Goal: Complete application form

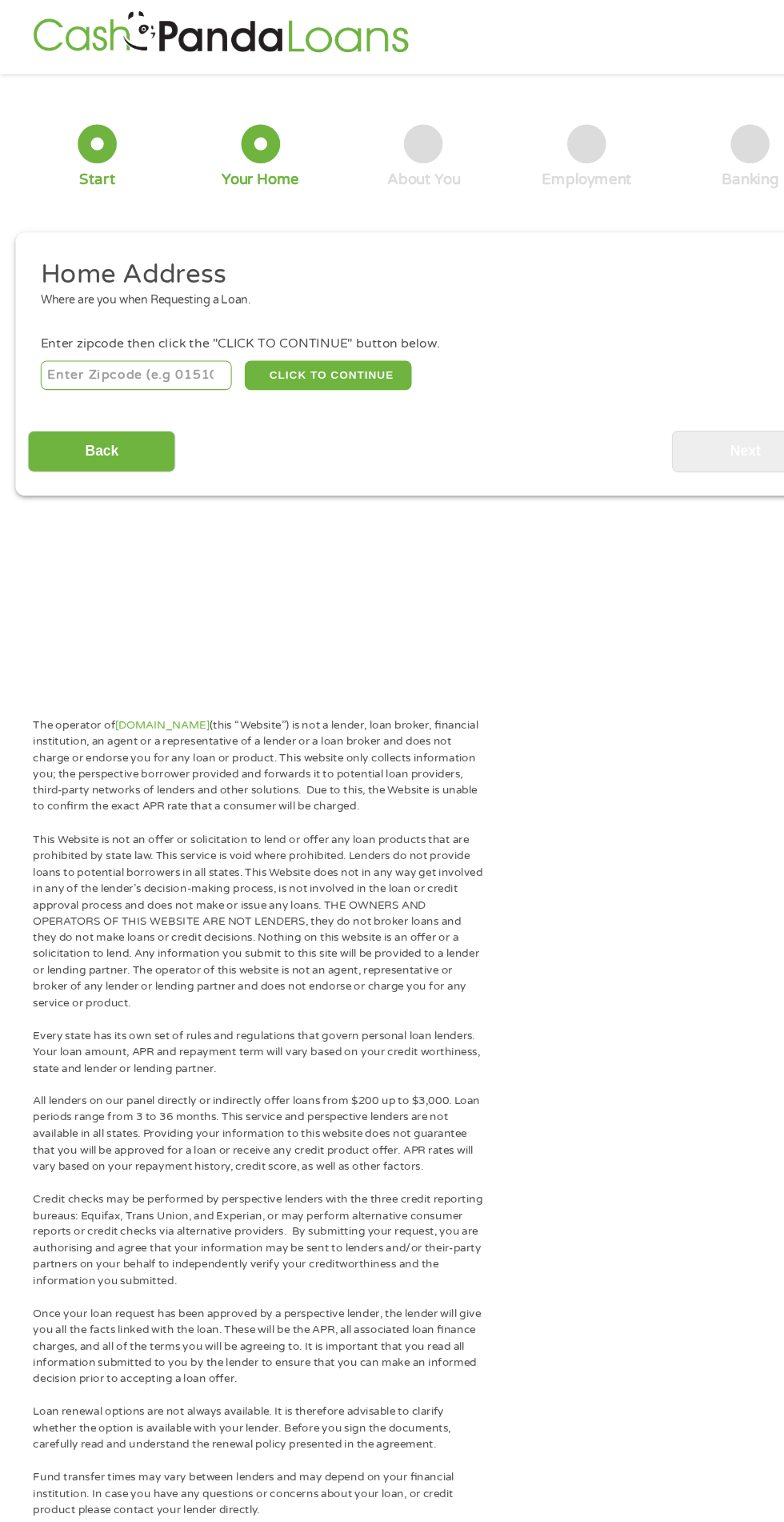
click at [189, 352] on input "number" at bounding box center [126, 347] width 177 height 28
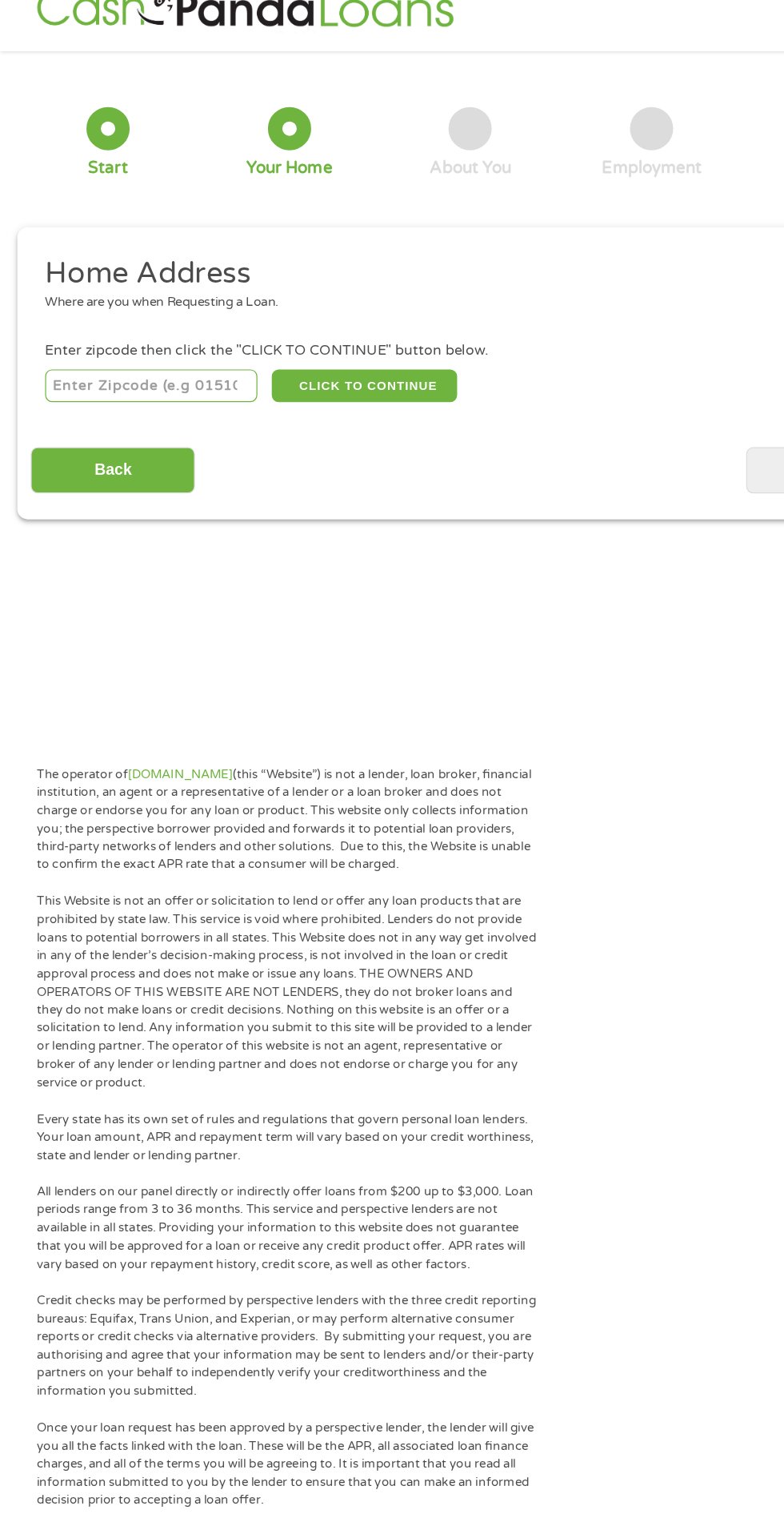
scroll to position [7, 0]
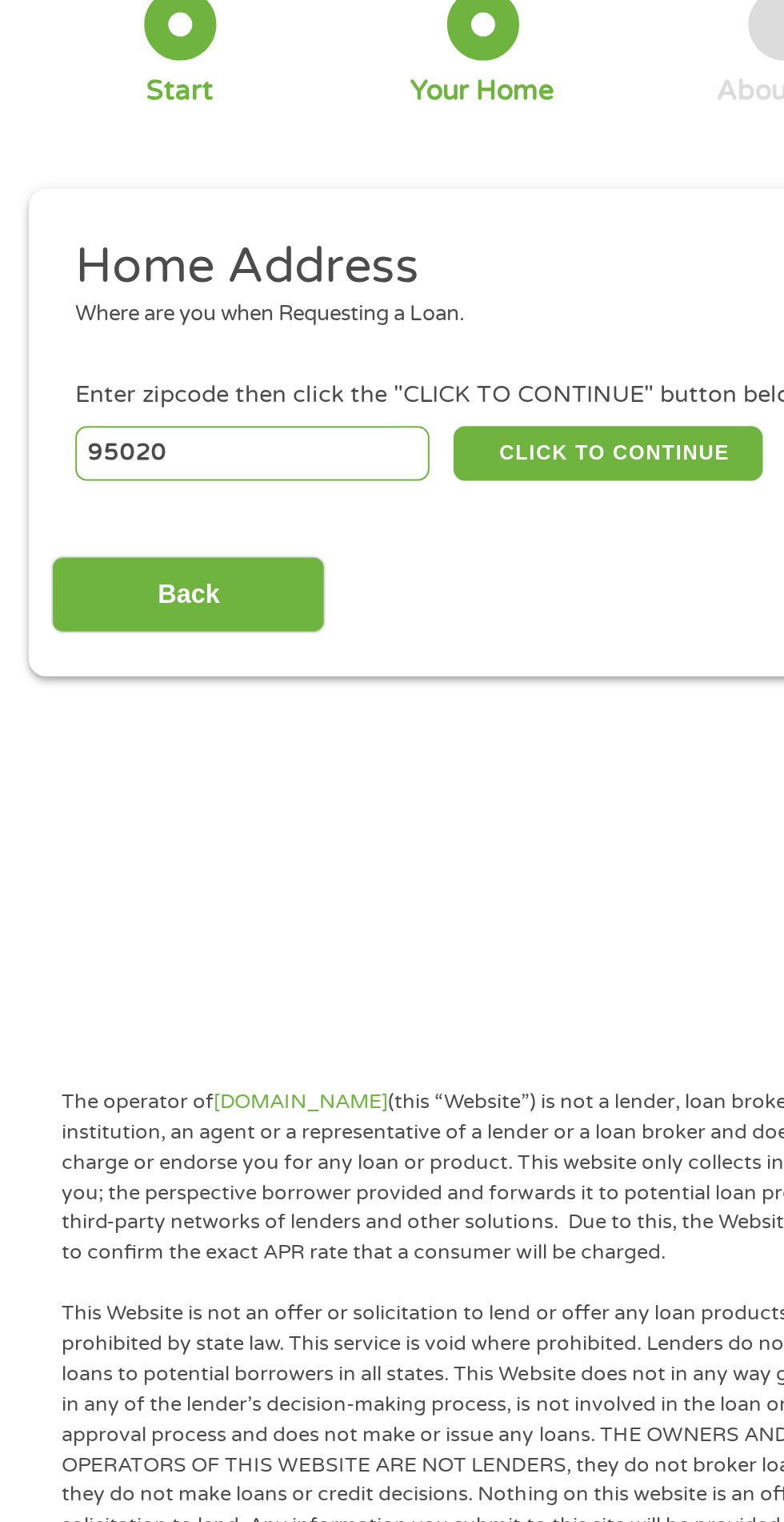
type input "95020"
click at [334, 357] on button "CLICK TO CONTINUE" at bounding box center [303, 347] width 154 height 28
type input "95020"
type input "Gilroy"
select select "[US_STATE]"
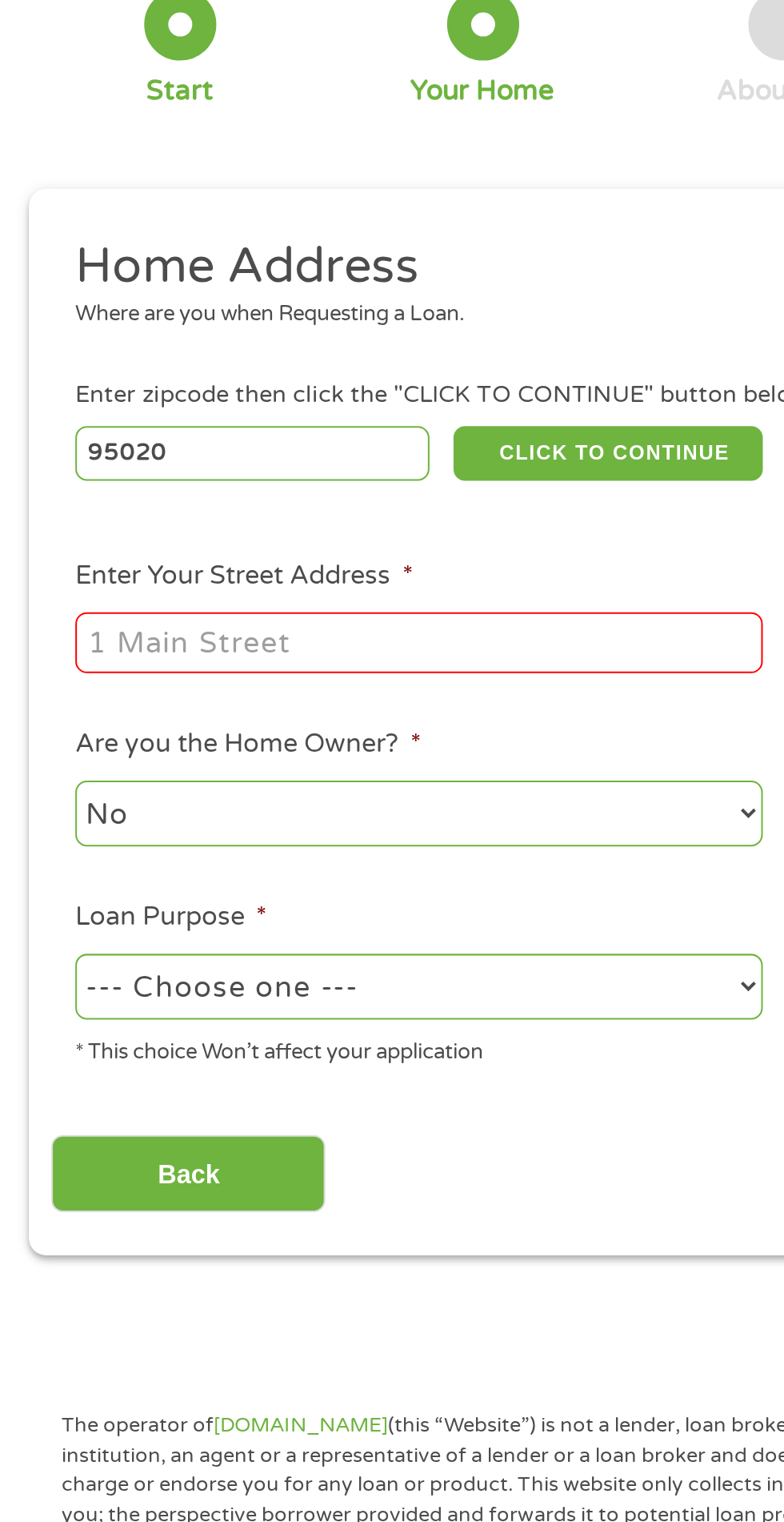
click at [302, 449] on input "Enter Your Street Address *" at bounding box center [209, 442] width 343 height 30
type input "[STREET_ADDRESS]"
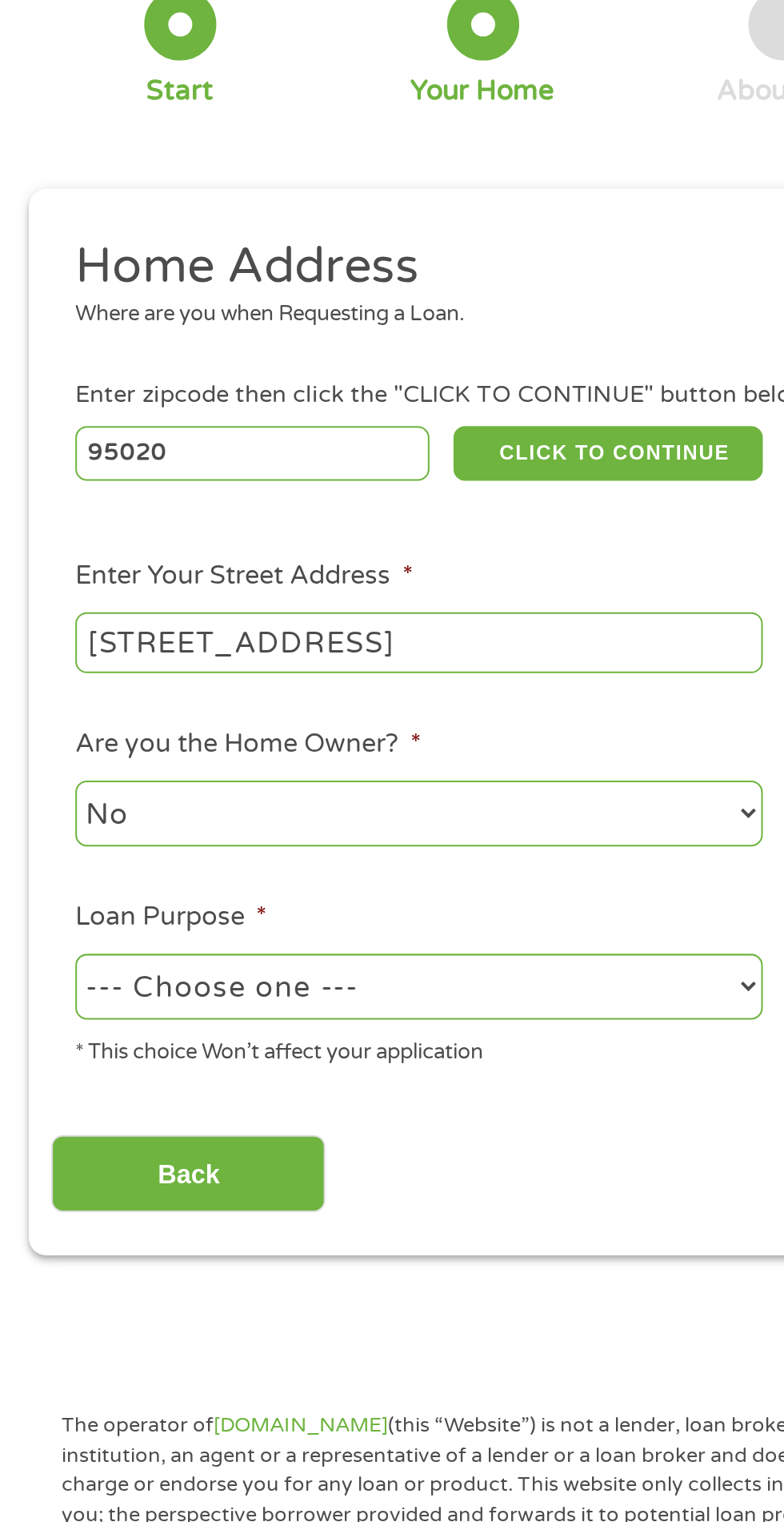
click at [283, 615] on select "--- Choose one --- Pay Bills Debt Consolidation Home Improvement Major Purchase…" at bounding box center [209, 613] width 343 height 33
select select "paybills"
click at [37, 599] on select "--- Choose one --- Pay Bills Debt Consolidation Home Improvement Major Purchase…" at bounding box center [209, 613] width 343 height 33
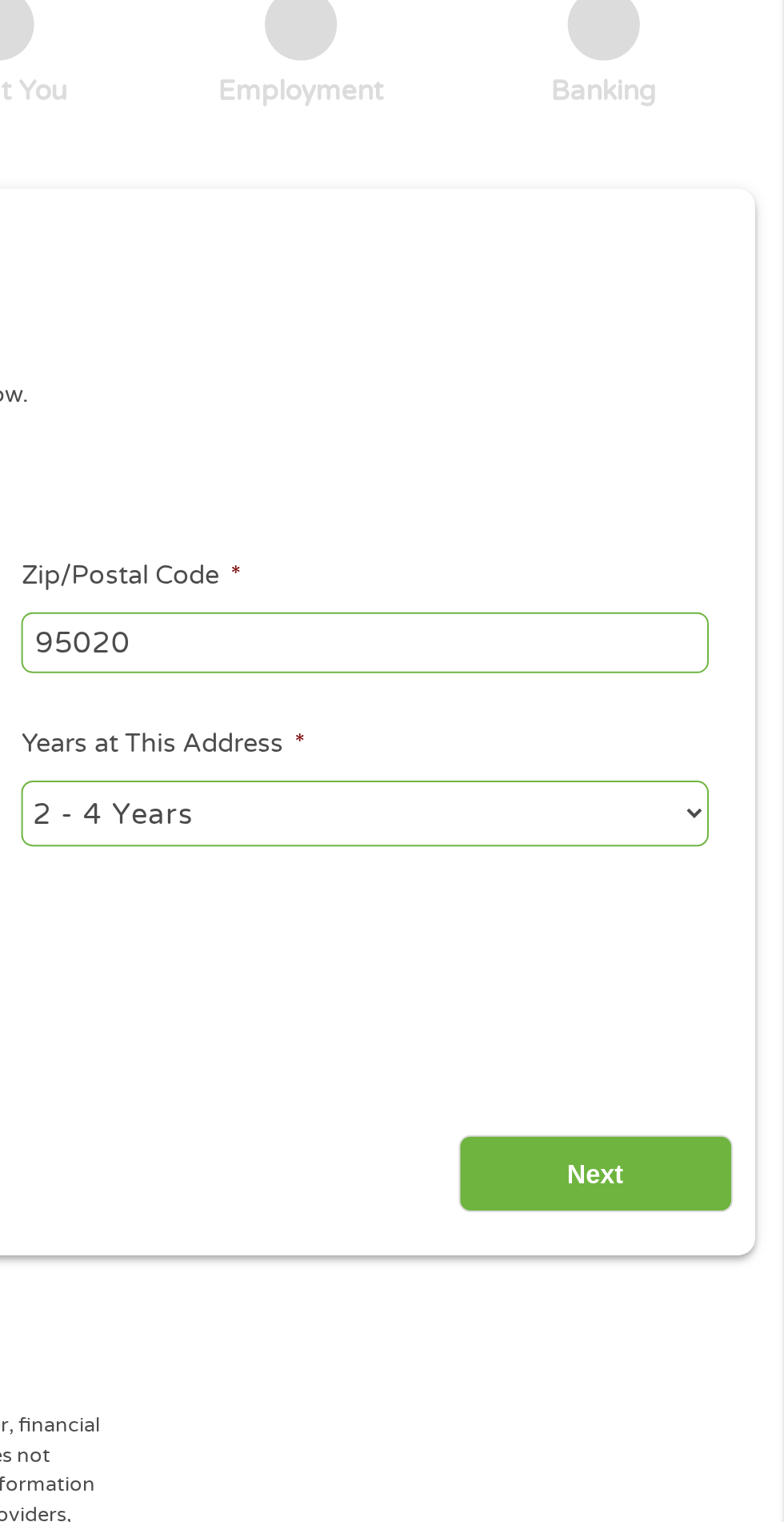
click at [707, 713] on input "Next" at bounding box center [689, 707] width 136 height 39
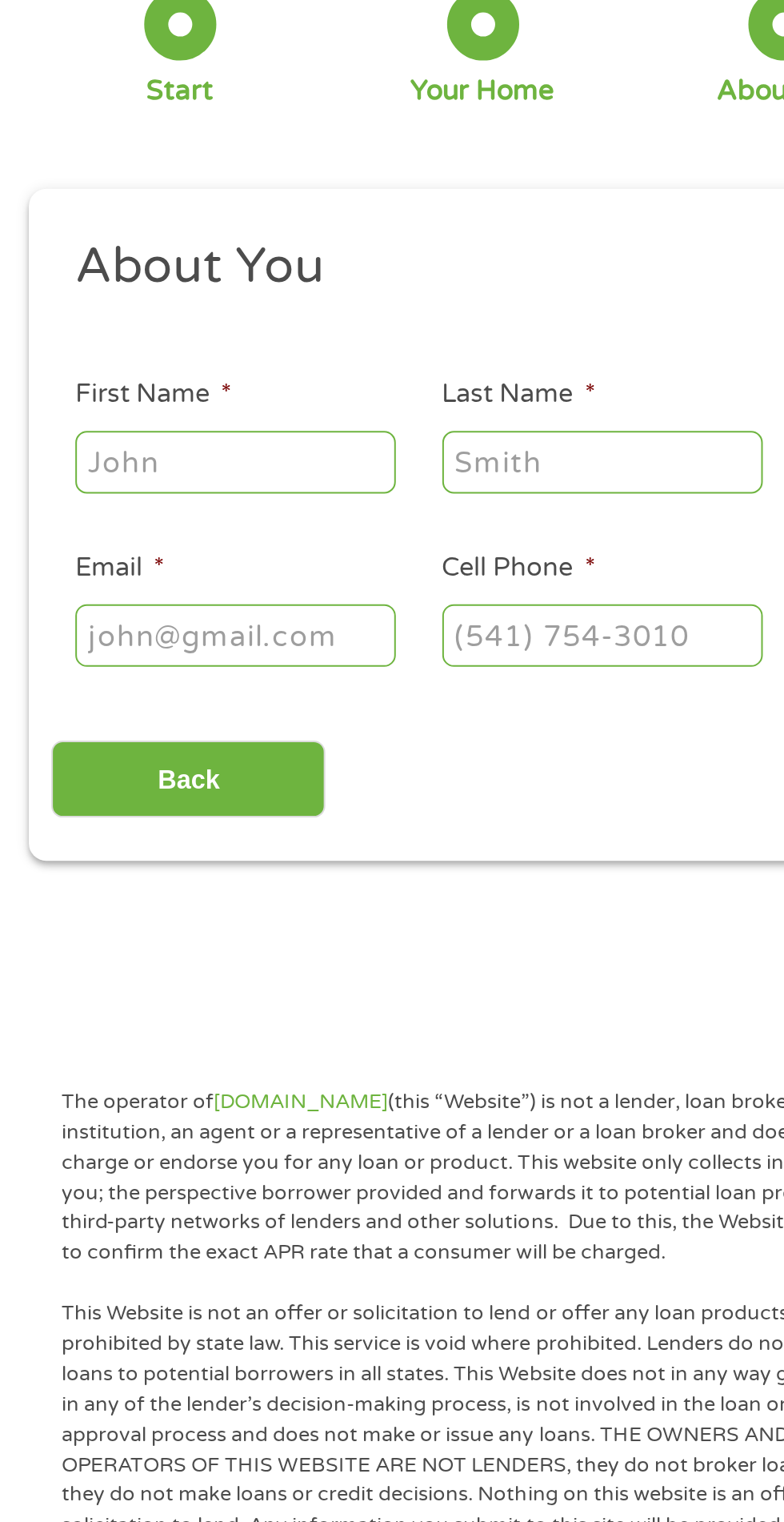
click at [162, 349] on input "First Name *" at bounding box center [117, 352] width 160 height 30
type input "[PERSON_NAME]"
type input "[EMAIL_ADDRESS][DOMAIN_NAME]"
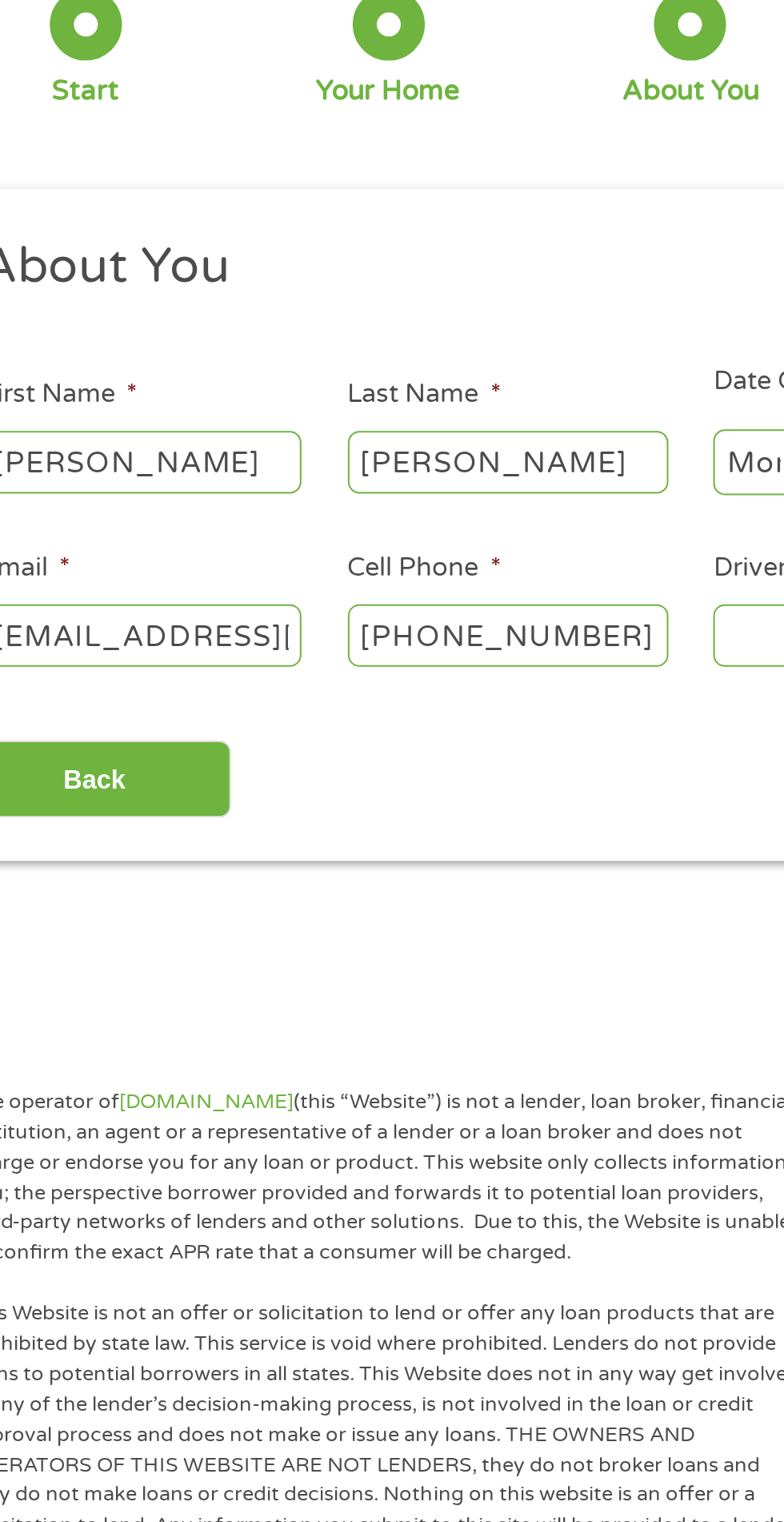
click at [366, 445] on input "[PHONE_NUMBER]" at bounding box center [301, 438] width 160 height 30
type input "[PHONE_NUMBER]"
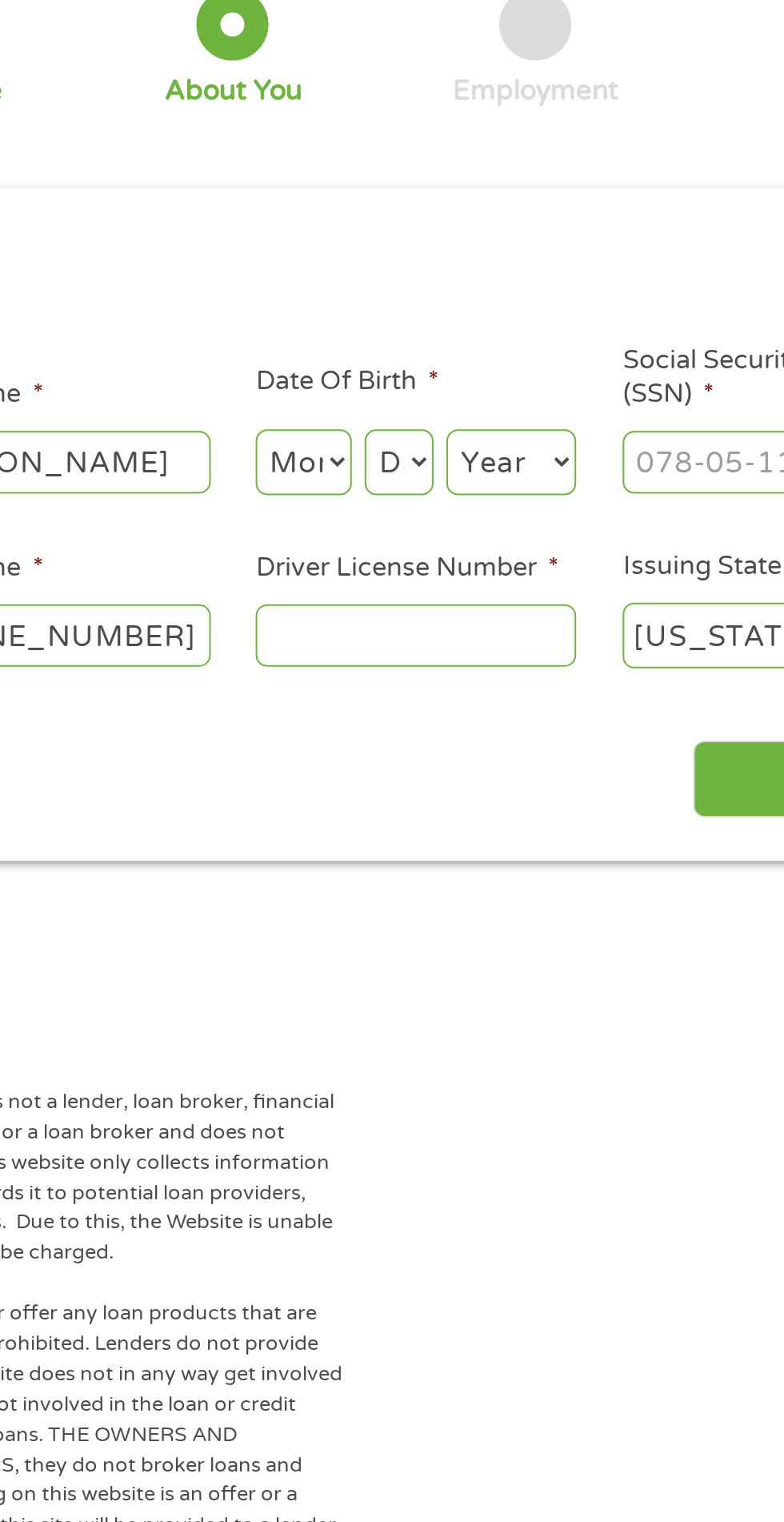
click at [437, 339] on select "Month 1 2 3 4 5 6 7 8 9 10 11 12" at bounding box center [427, 352] width 48 height 33
select select "4"
click at [403, 336] on select "Month 1 2 3 4 5 6 7 8 9 10 11 12" at bounding box center [427, 352] width 48 height 33
click at [479, 362] on select "Day 1 2 3 4 5 6 7 8 9 10 11 12 13 14 15 16 17 18 19 20 21 22 23 24 25 26 27 28 …" at bounding box center [475, 352] width 35 height 33
select select "11"
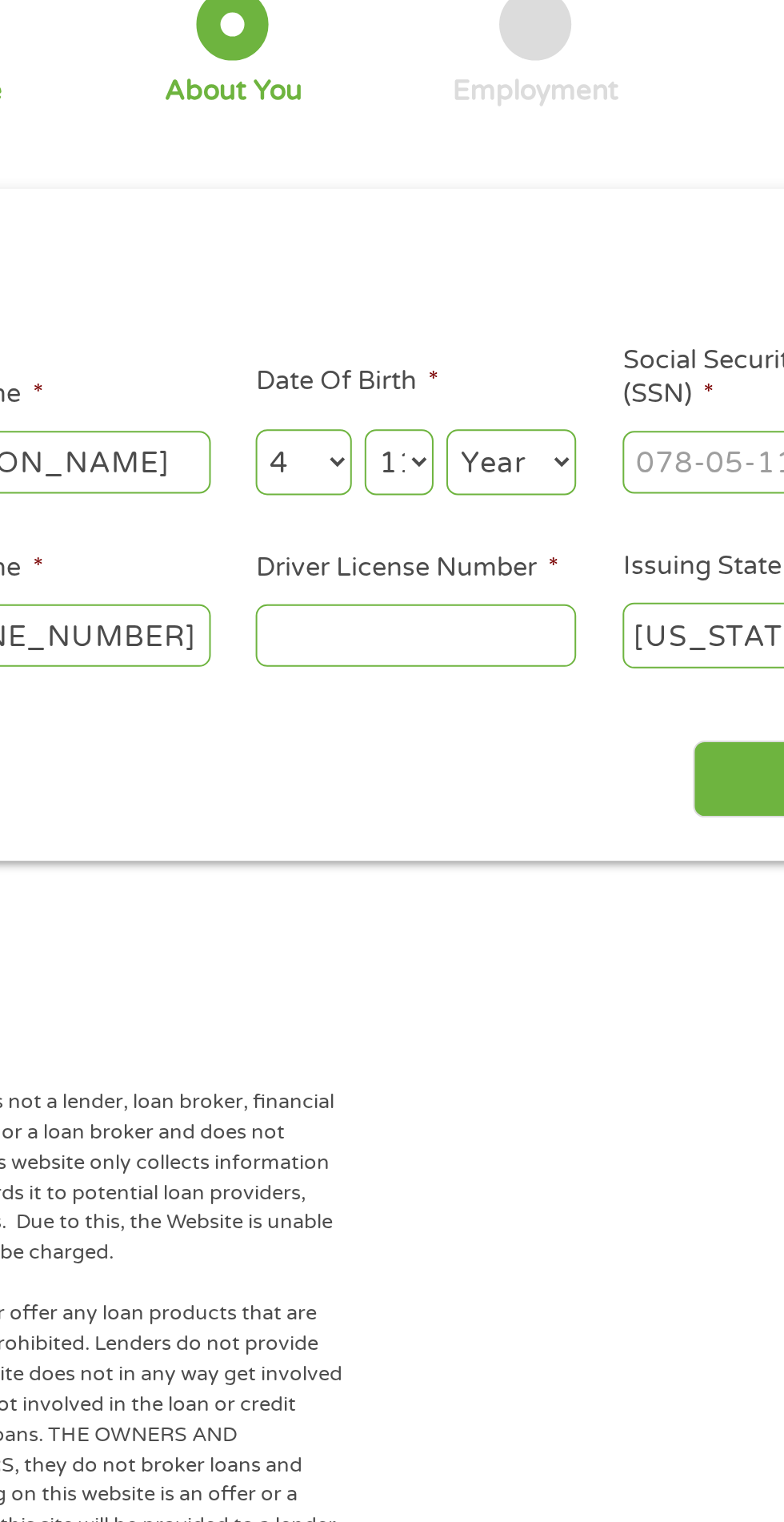
click at [458, 336] on select "Day 1 2 3 4 5 6 7 8 9 10 11 12 13 14 15 16 17 18 19 20 21 22 23 24 25 26 27 28 …" at bounding box center [475, 352] width 35 height 33
click at [553, 354] on select "Year [DATE] 2006 2005 2004 2003 2002 2001 2000 1999 1998 1997 1996 1995 1994 19…" at bounding box center [531, 352] width 65 height 33
select select "1993"
click at [499, 336] on select "Year [DATE] 2006 2005 2004 2003 2002 2001 2000 1999 1998 1997 1996 1995 1994 19…" at bounding box center [531, 352] width 65 height 33
click at [483, 358] on select "Day 1 2 3 4 5 6 7 8 9 10 11 12 13 14 15 16 17 18 19 20 21 22 23 24 25 26 27 28 …" at bounding box center [475, 352] width 35 height 33
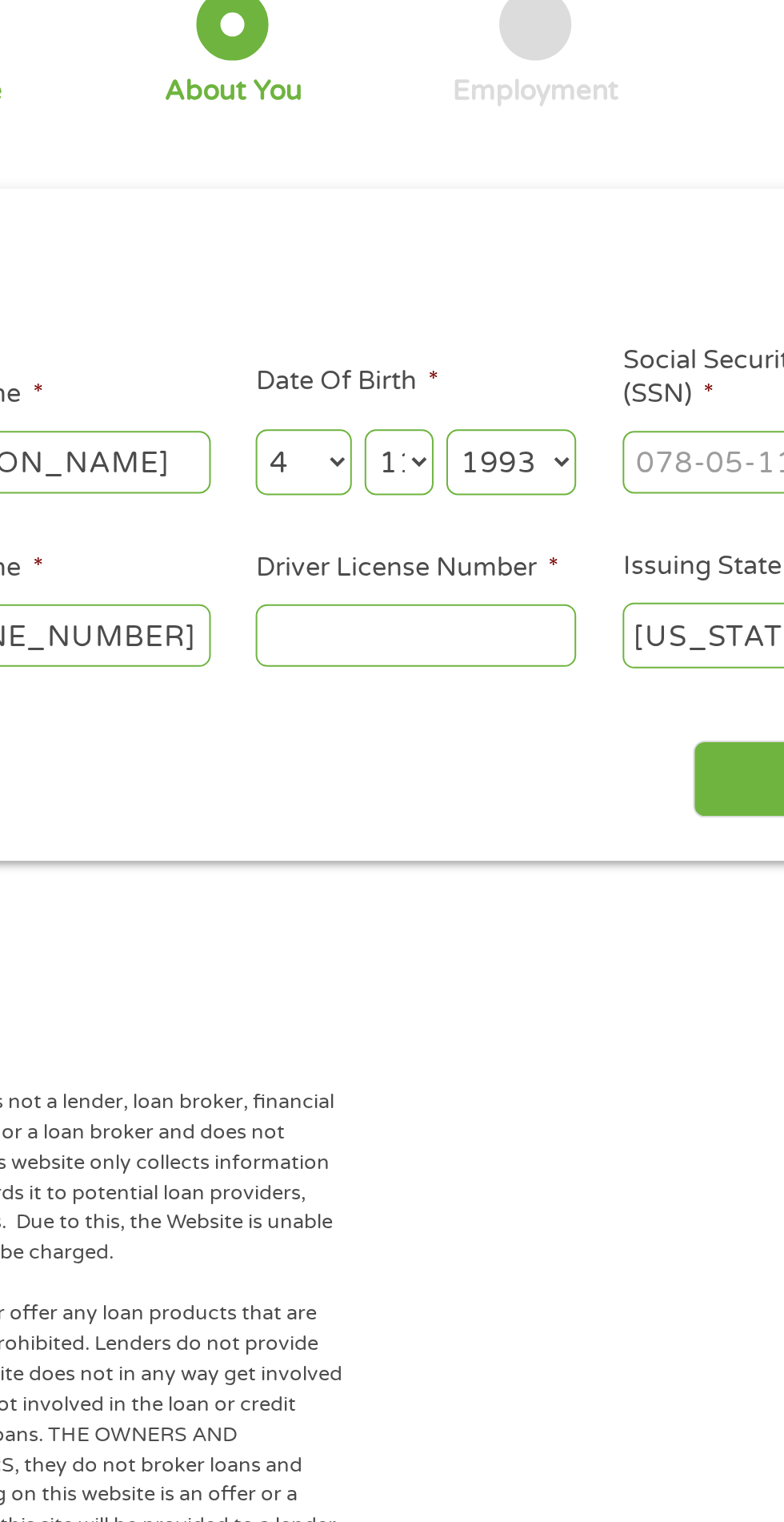
click at [458, 336] on select "Day 1 2 3 4 5 6 7 8 9 10 11 12 13 14 15 16 17 18 19 20 21 22 23 24 25 26 27 28 …" at bounding box center [475, 352] width 35 height 33
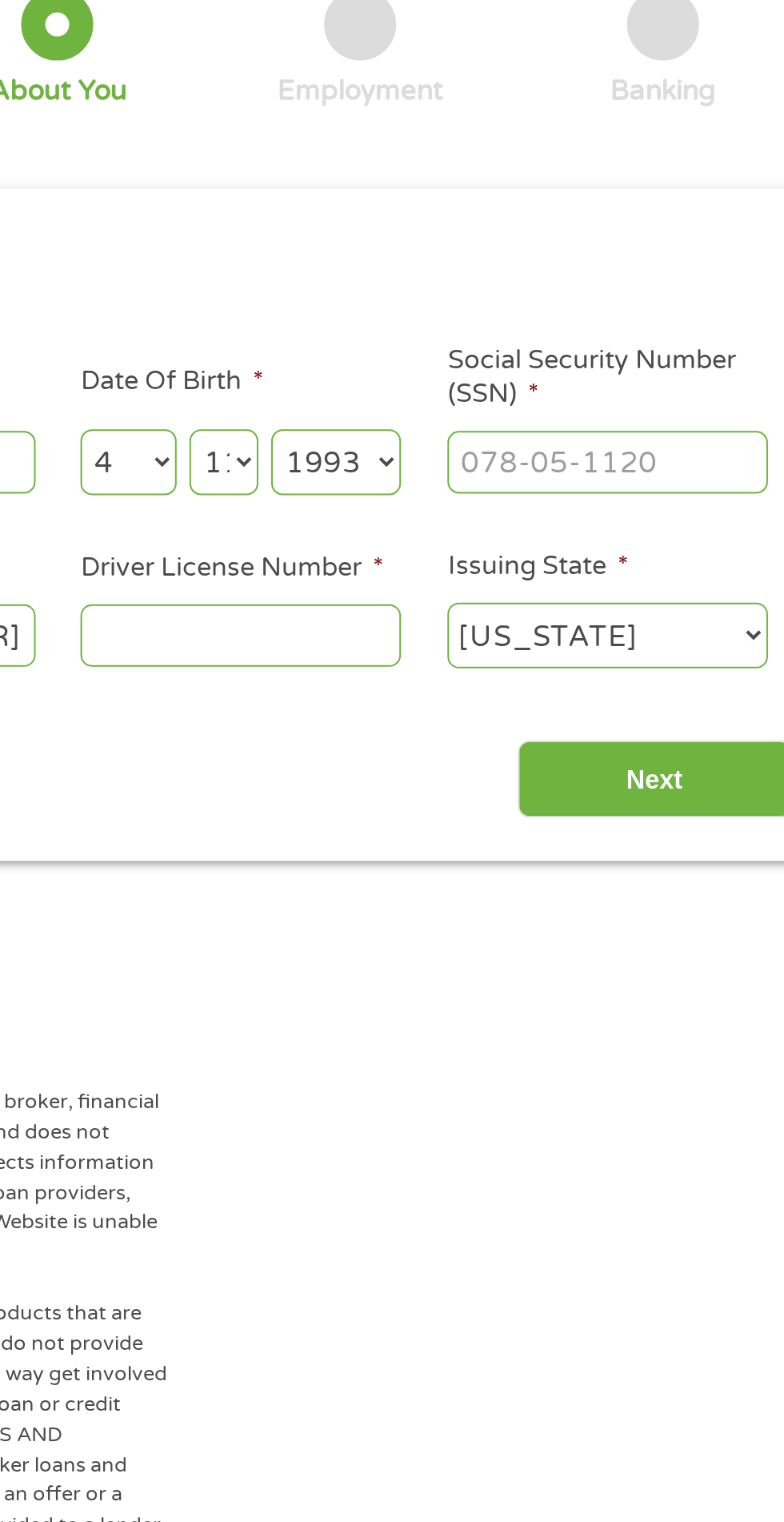
click at [692, 359] on input "Social Security Number (SSN) *" at bounding box center [666, 352] width 160 height 30
type input "615-64-3131"
click at [544, 441] on input "Driver License Number *" at bounding box center [483, 438] width 160 height 30
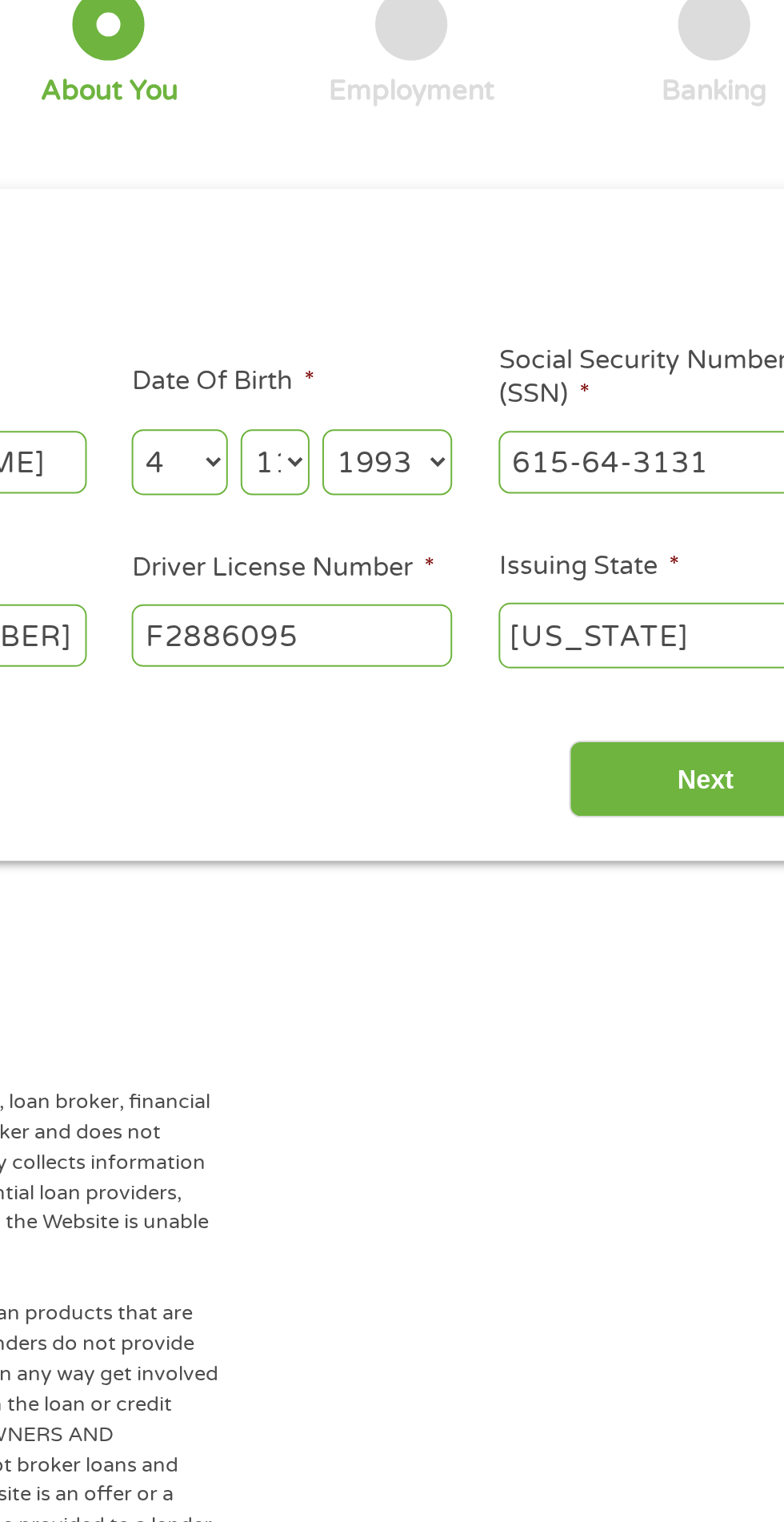
type input "F2886095"
click at [690, 508] on input "Next" at bounding box center [689, 510] width 136 height 39
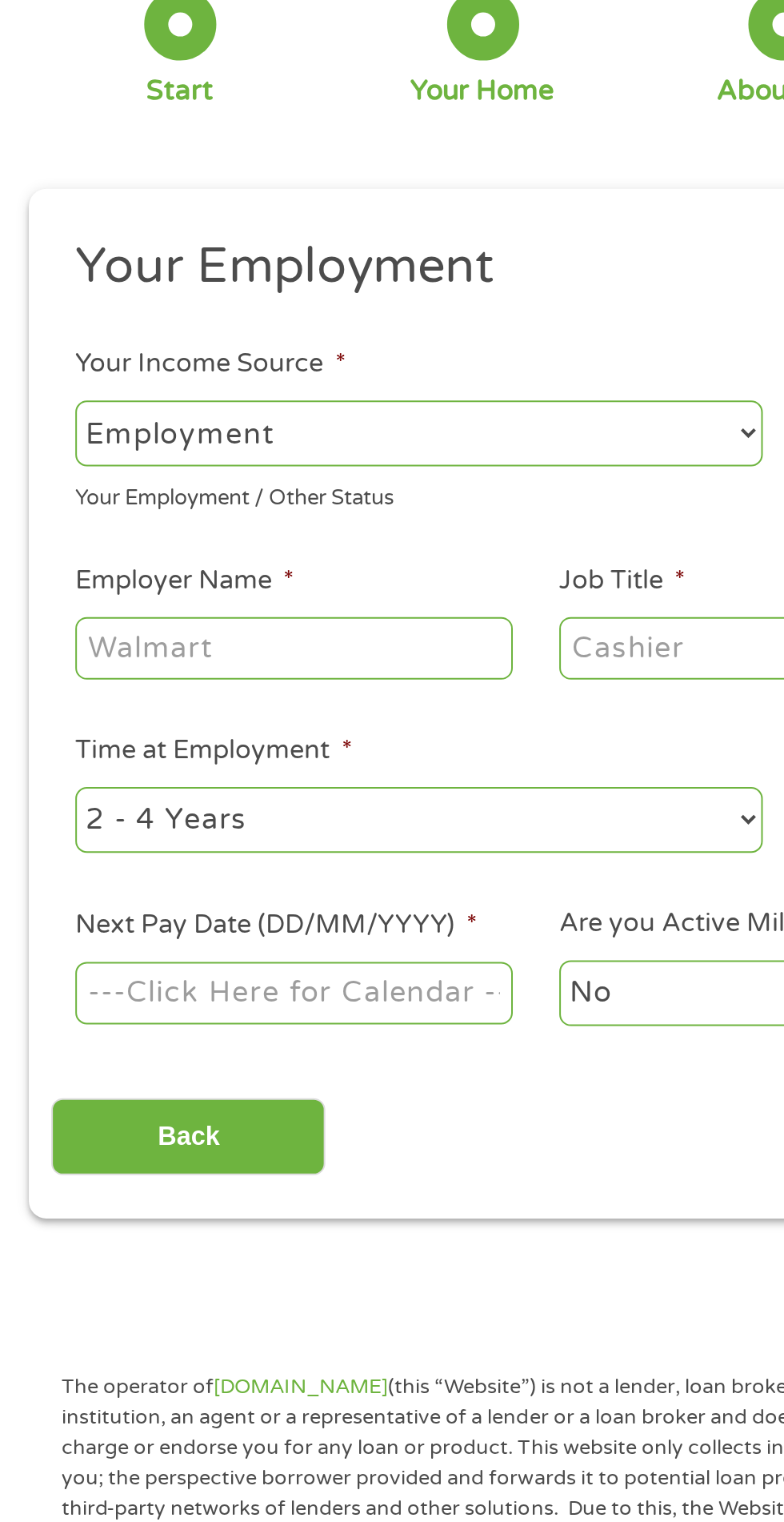
click at [239, 351] on select "--- Choose one --- Employment [DEMOGRAPHIC_DATA] Benefits" at bounding box center [209, 337] width 343 height 33
click at [37, 321] on select "--- Choose one --- Employment [DEMOGRAPHIC_DATA] Benefits" at bounding box center [209, 337] width 343 height 33
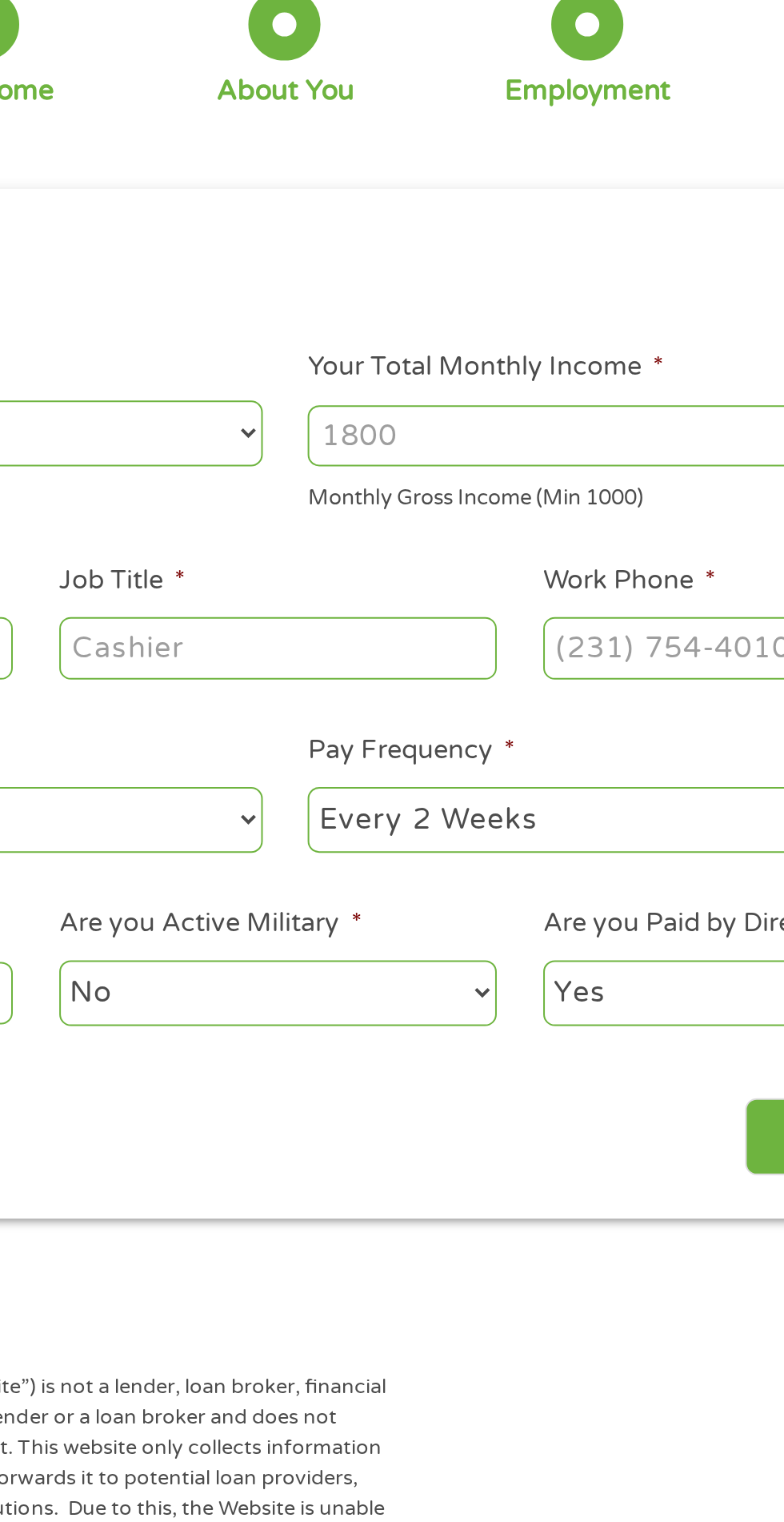
click at [567, 341] on input "Your Total Monthly Income *" at bounding box center [574, 338] width 343 height 30
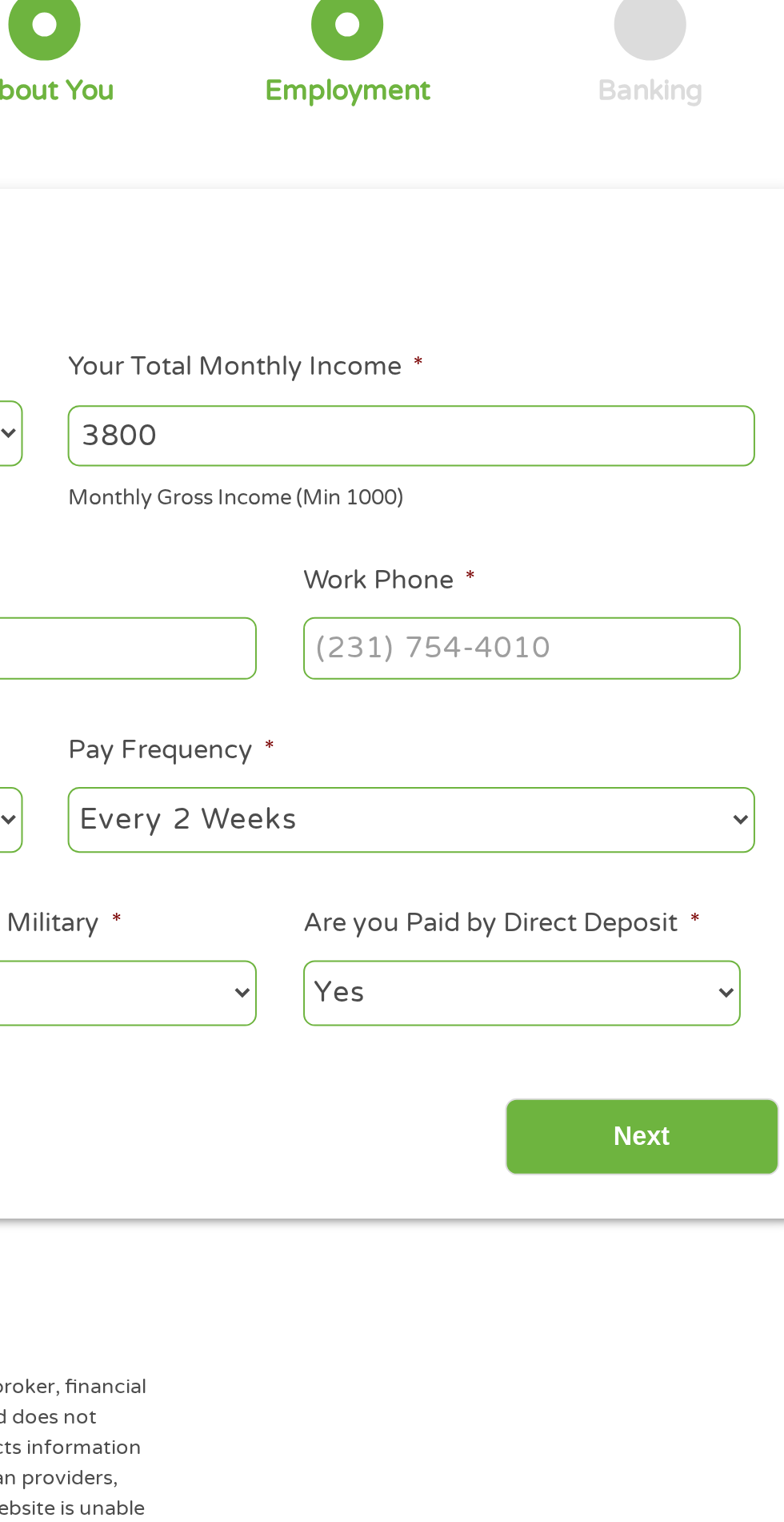
click at [501, 329] on input "3800" at bounding box center [574, 338] width 343 height 30
type input "3"
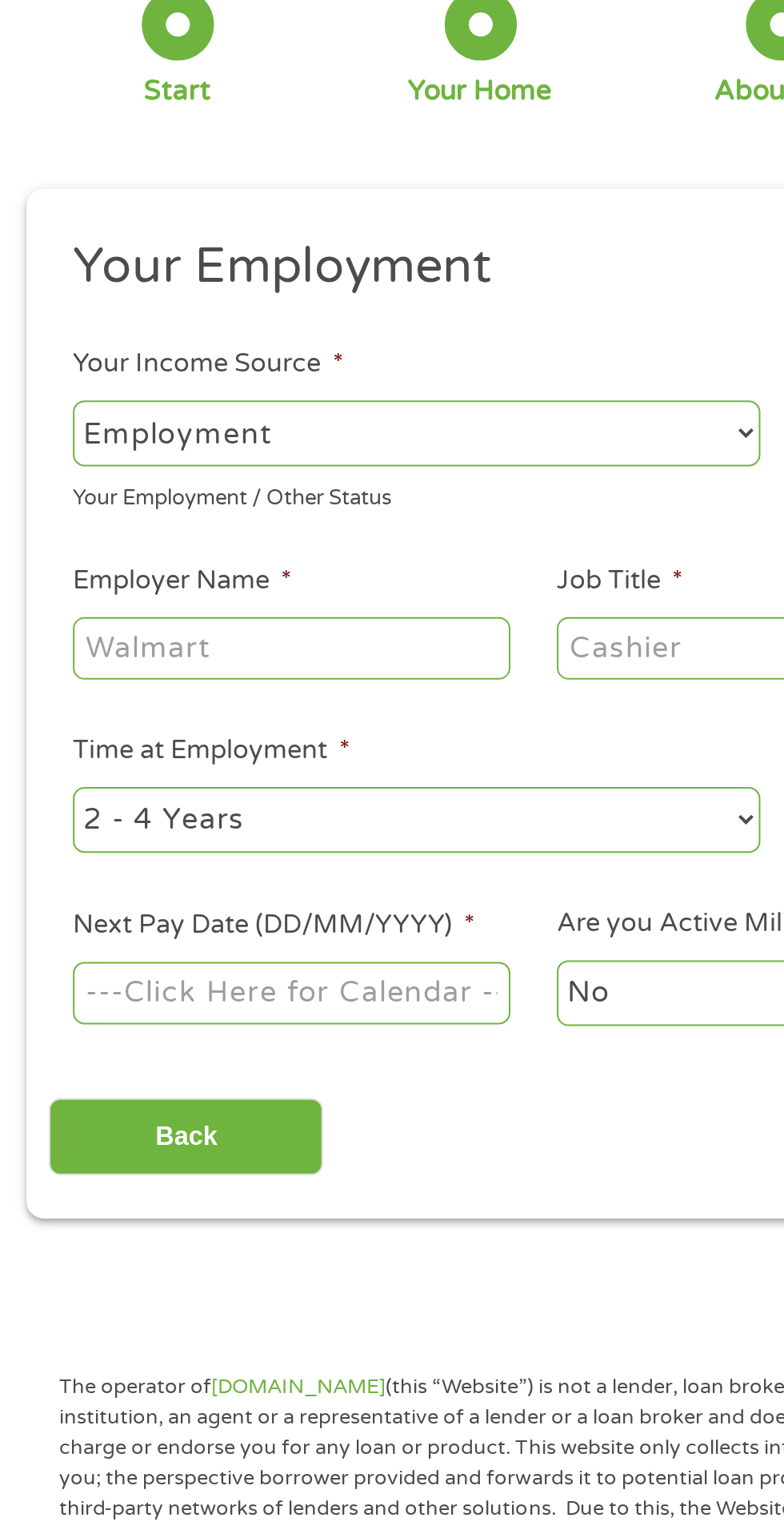
type input "4000"
click at [175, 443] on input "Employer Name *" at bounding box center [146, 444] width 219 height 30
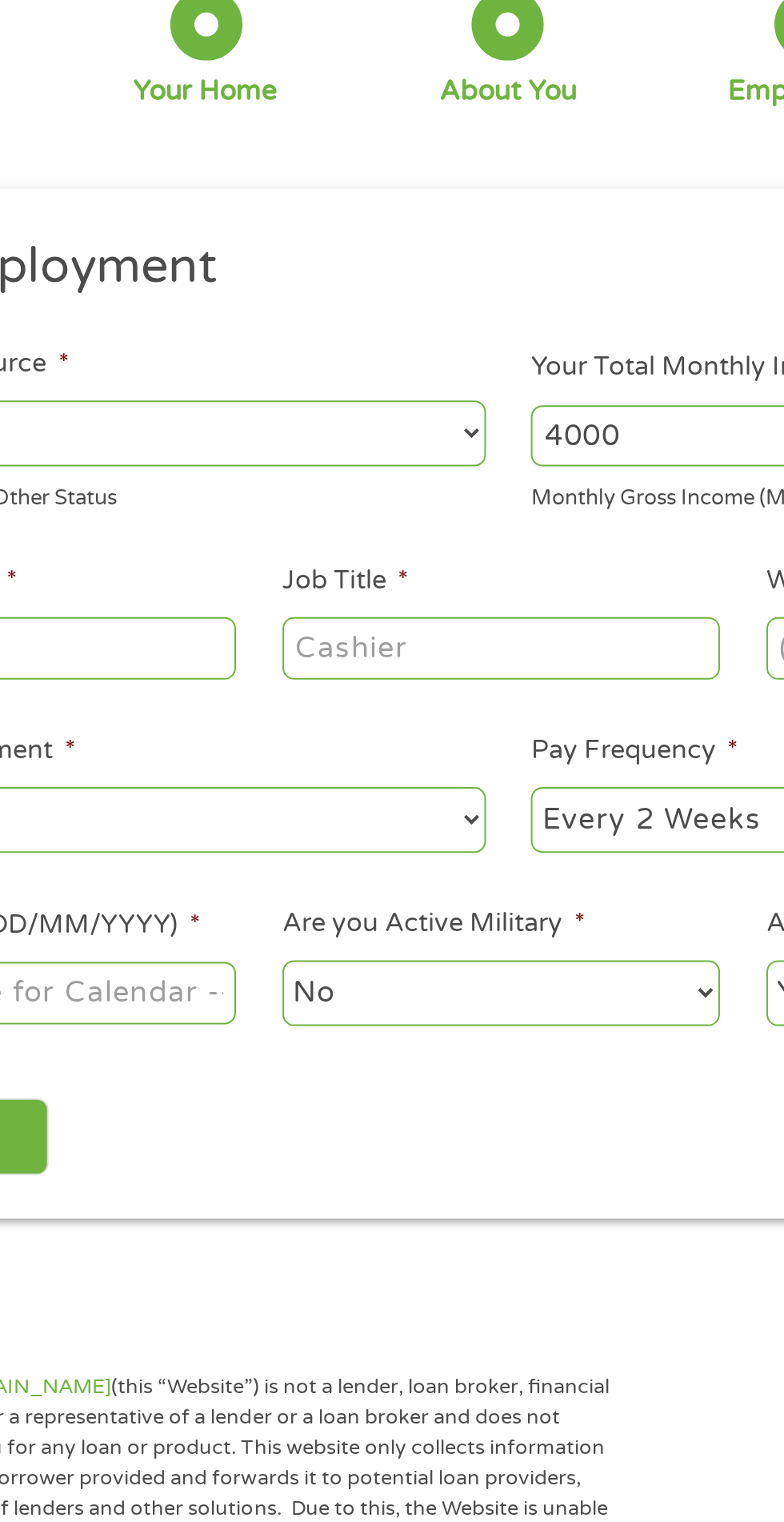
type input "Ihss"
click at [423, 450] on input "Job Title *" at bounding box center [388, 444] width 219 height 30
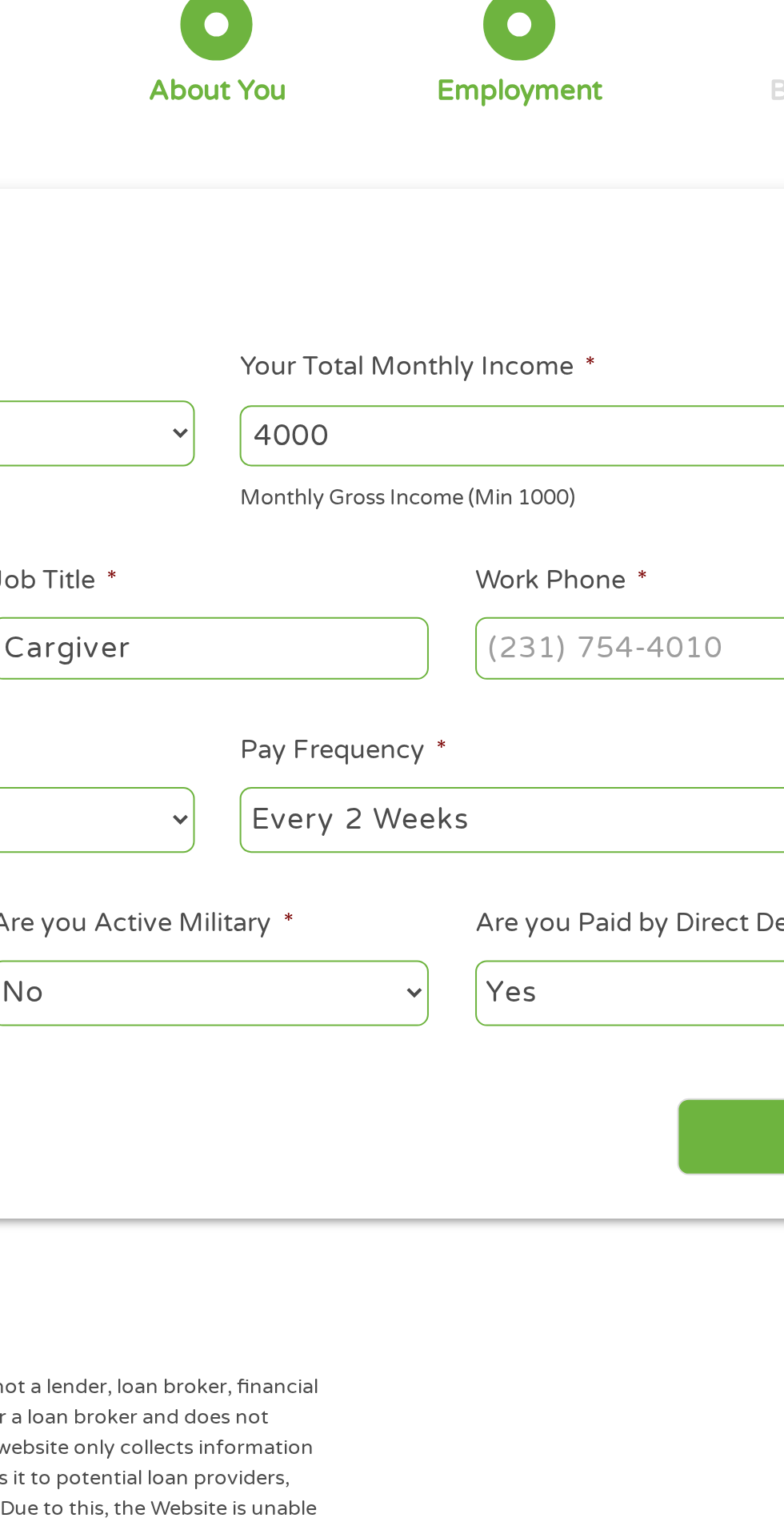
type input "Cargiver"
click at [622, 452] on input "Work Phone *" at bounding box center [630, 444] width 219 height 30
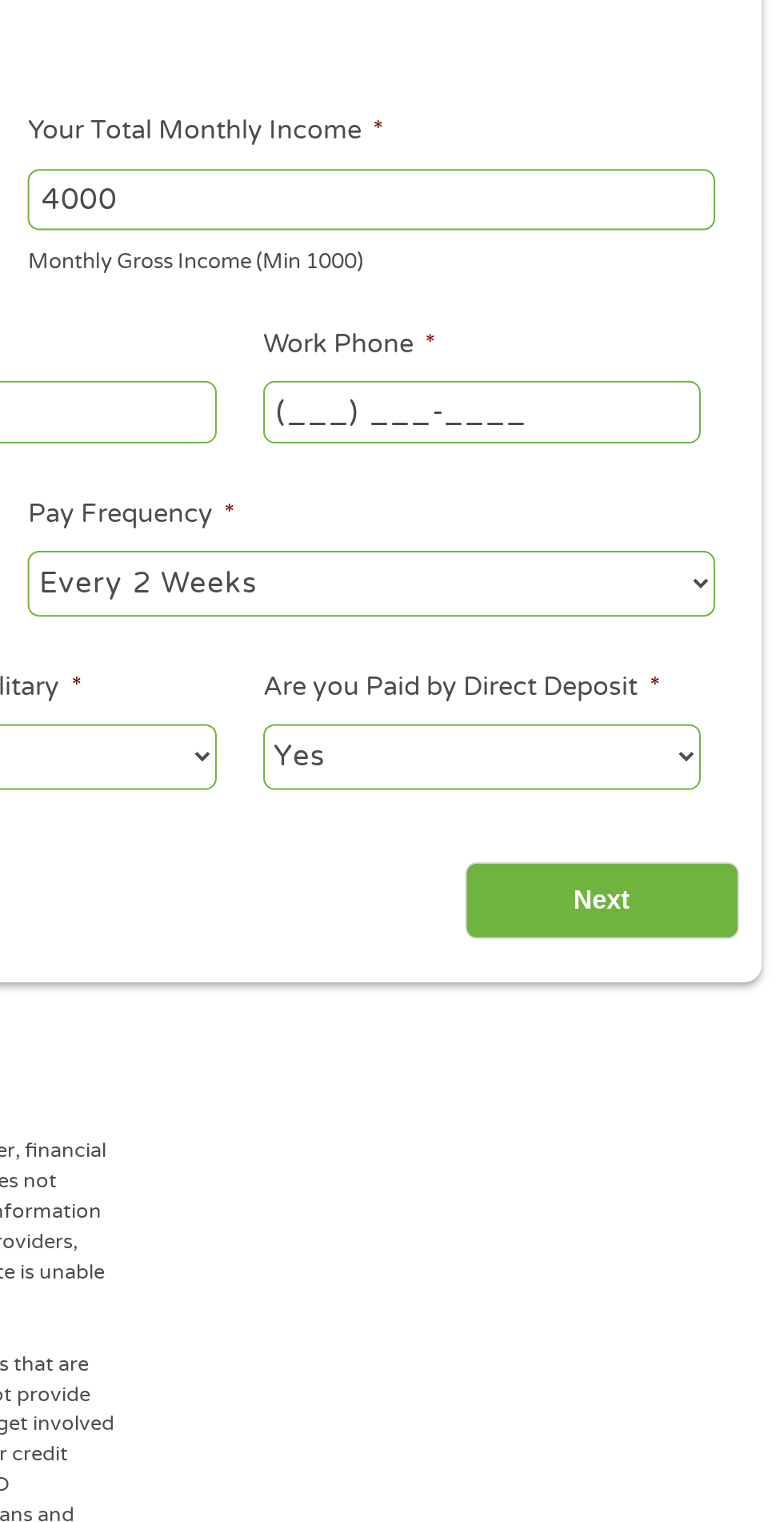
scroll to position [7, 0]
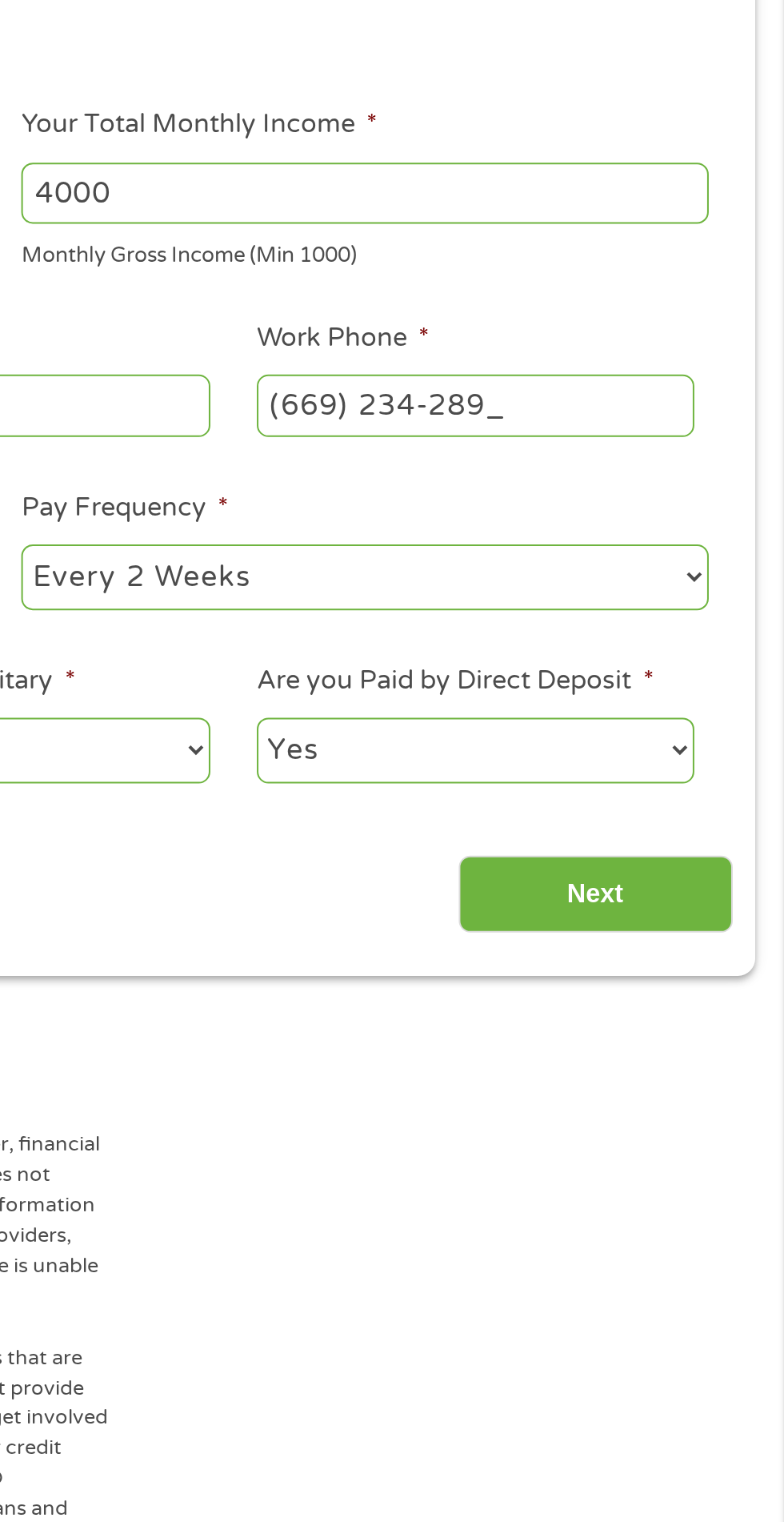
type input "[PHONE_NUMBER]"
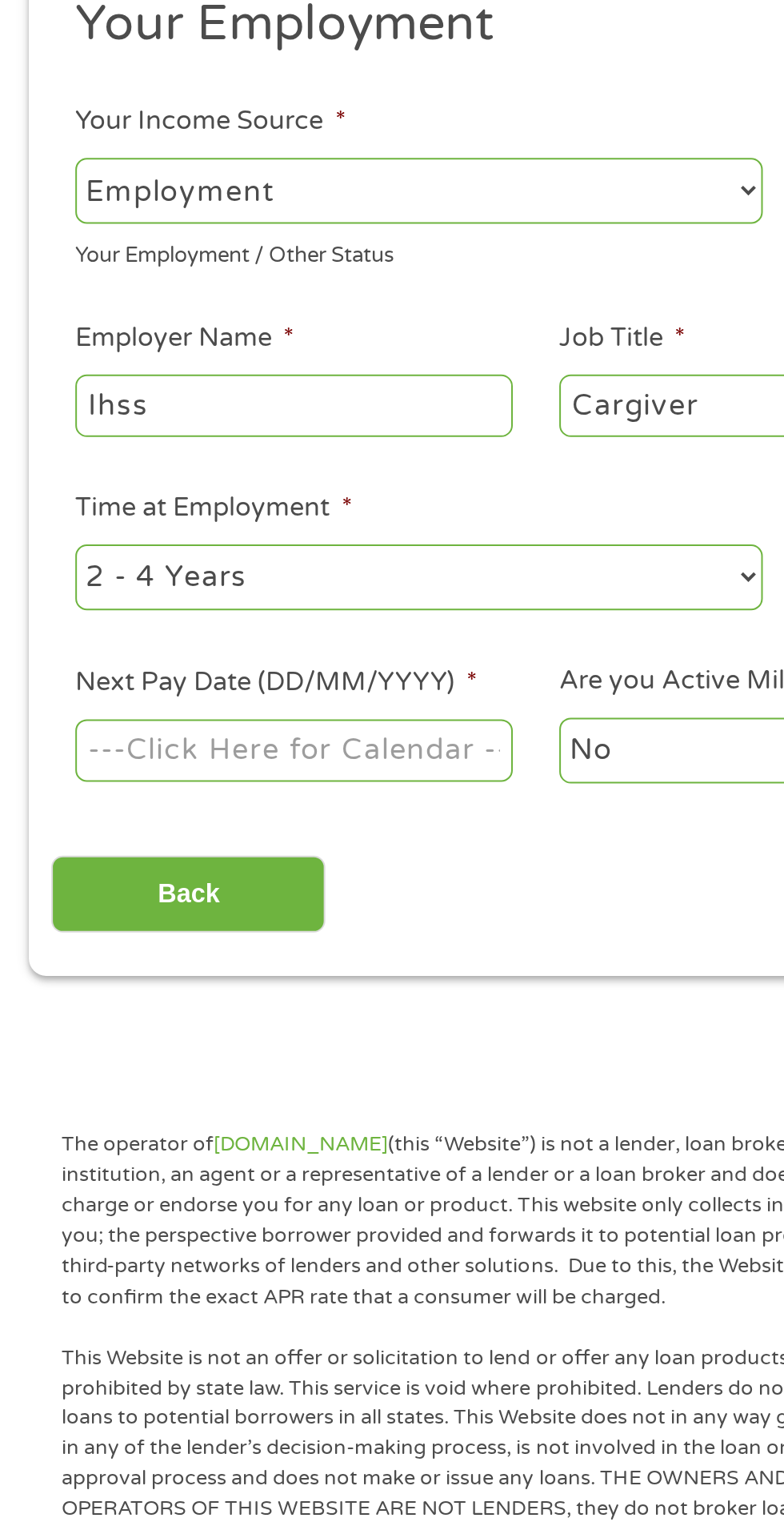
click at [210, 623] on body "Home Get Loan Offer How it works FAQs Blog Cash Loans Quick Loans Online Loans …" at bounding box center [392, 1213] width 784 height 2442
click at [210, 623] on input "Next Pay Date (DD/MM/YYYY) *" at bounding box center [146, 616] width 219 height 30
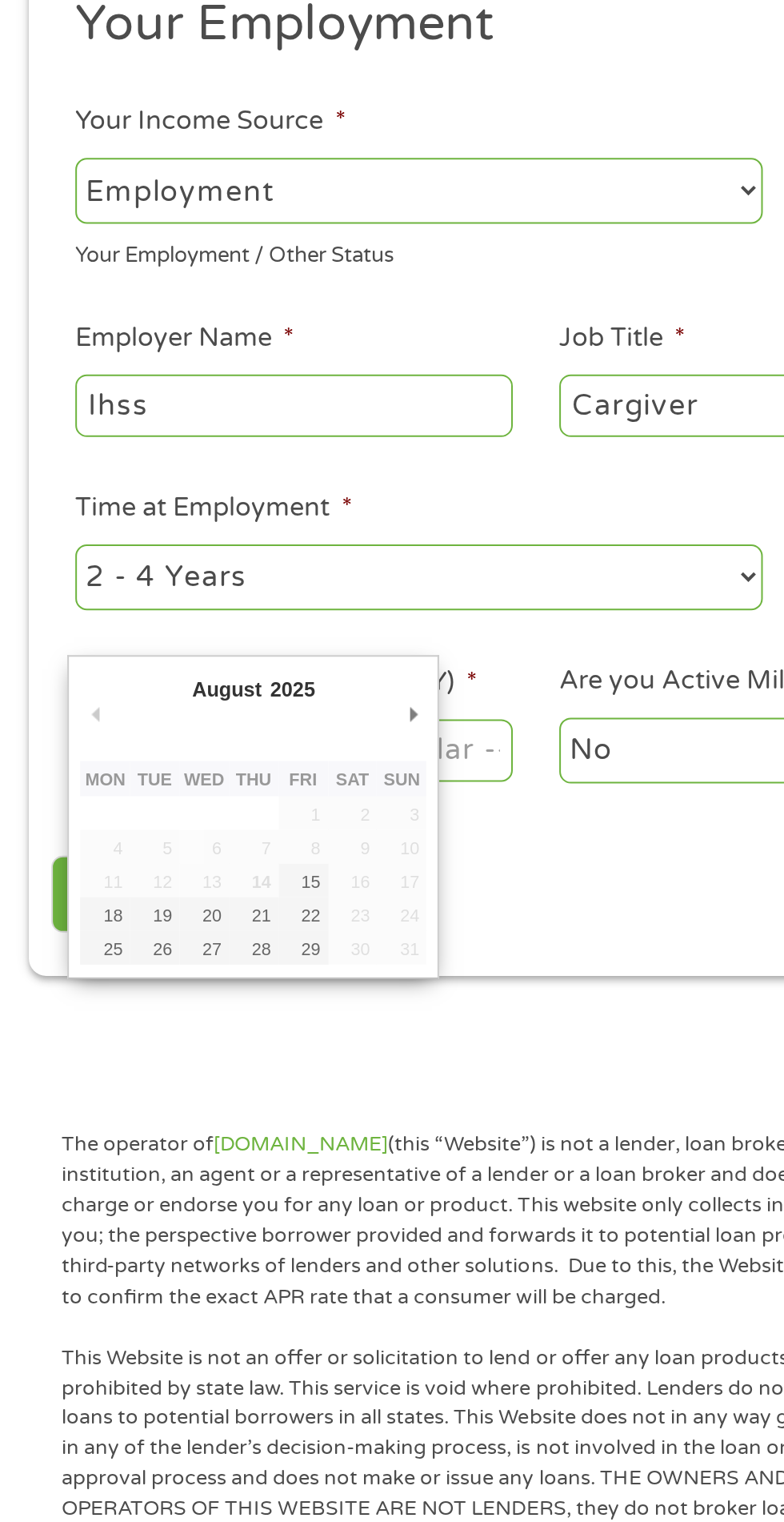
type input "[DATE]"
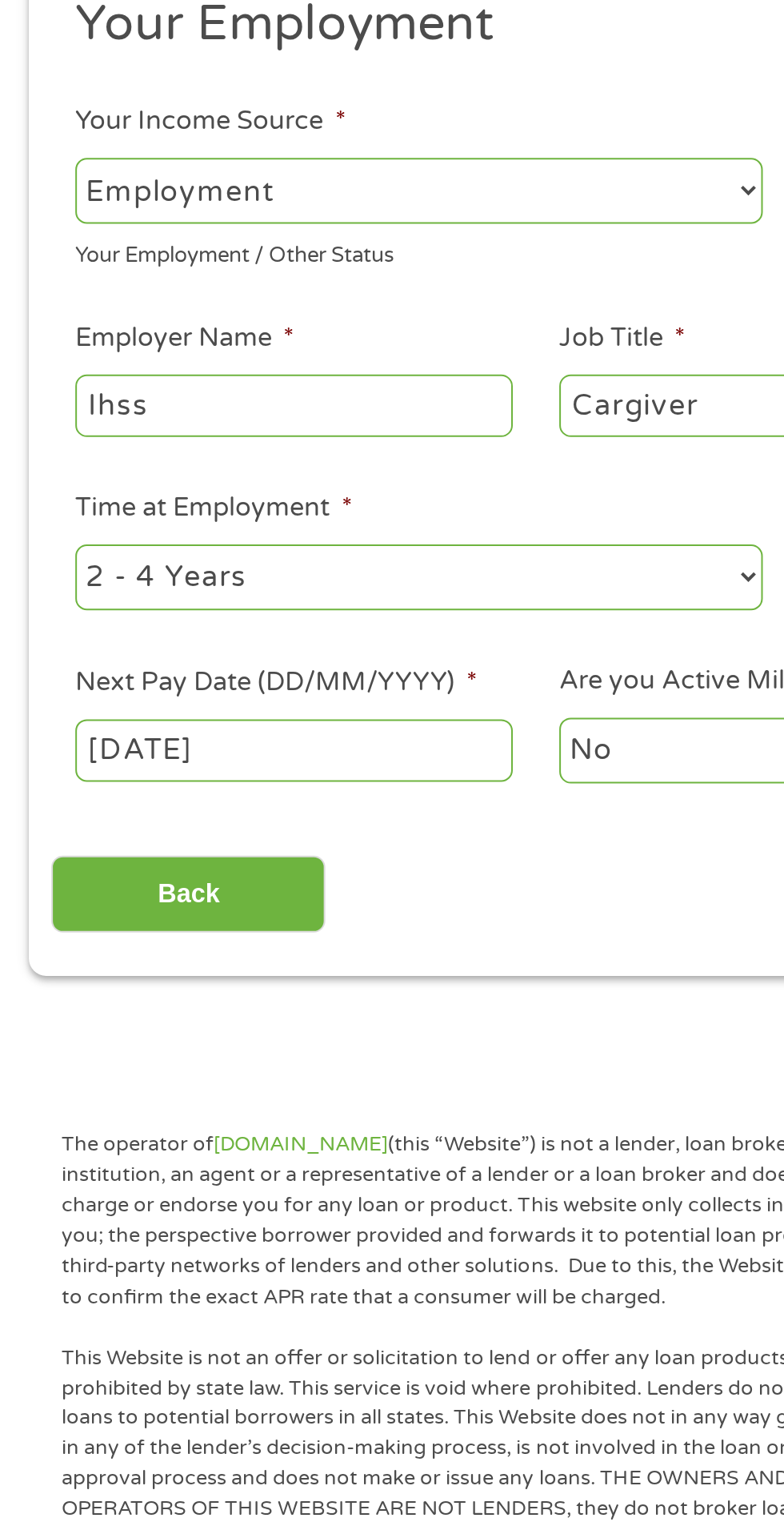
click at [338, 627] on select "No Yes" at bounding box center [388, 616] width 219 height 33
click at [365, 627] on select "No Yes" at bounding box center [388, 616] width 219 height 33
click at [279, 600] on select "No Yes" at bounding box center [388, 616] width 219 height 33
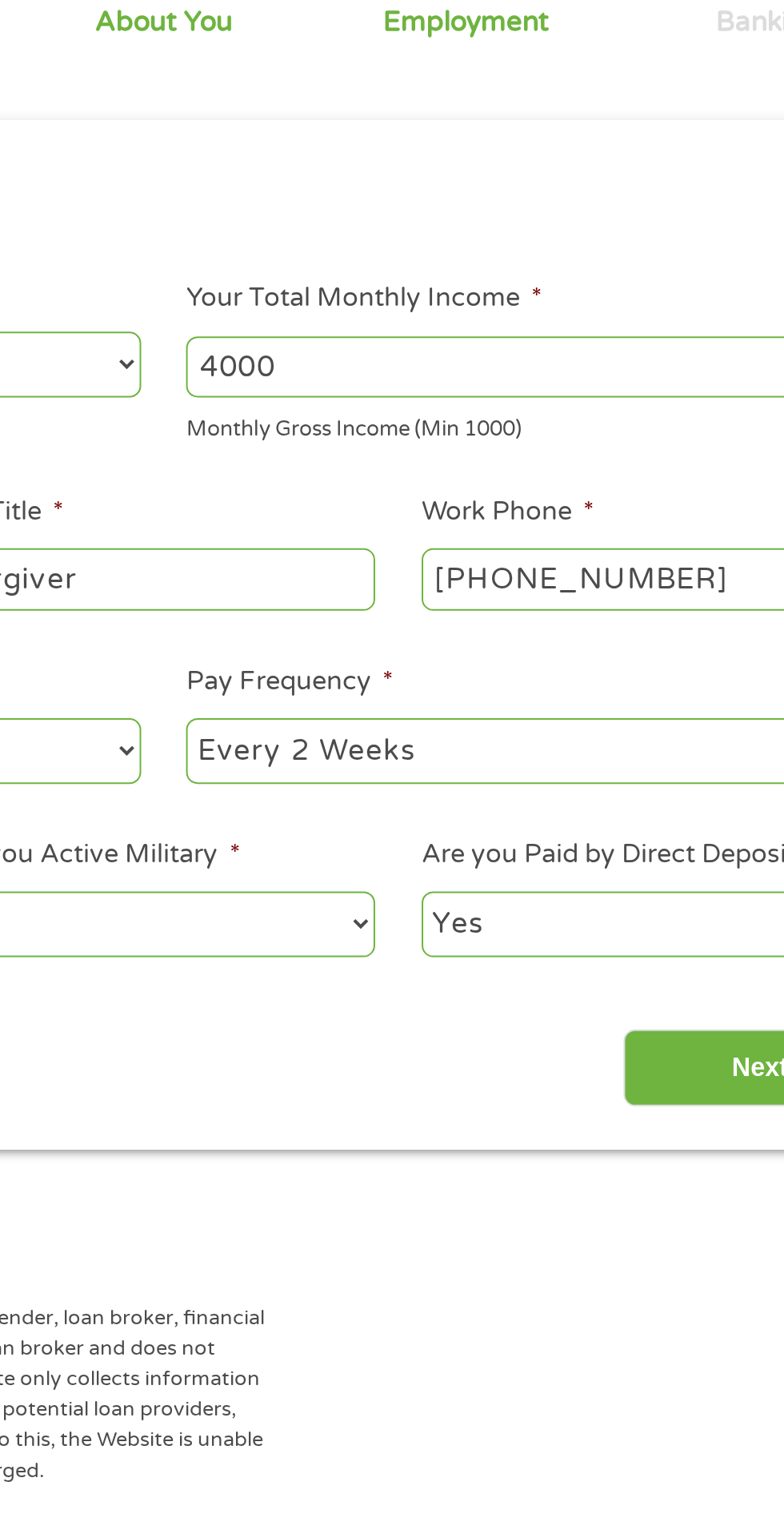
click at [642, 627] on select "Yes No" at bounding box center [630, 616] width 219 height 33
click at [681, 700] on input "Next" at bounding box center [689, 689] width 136 height 39
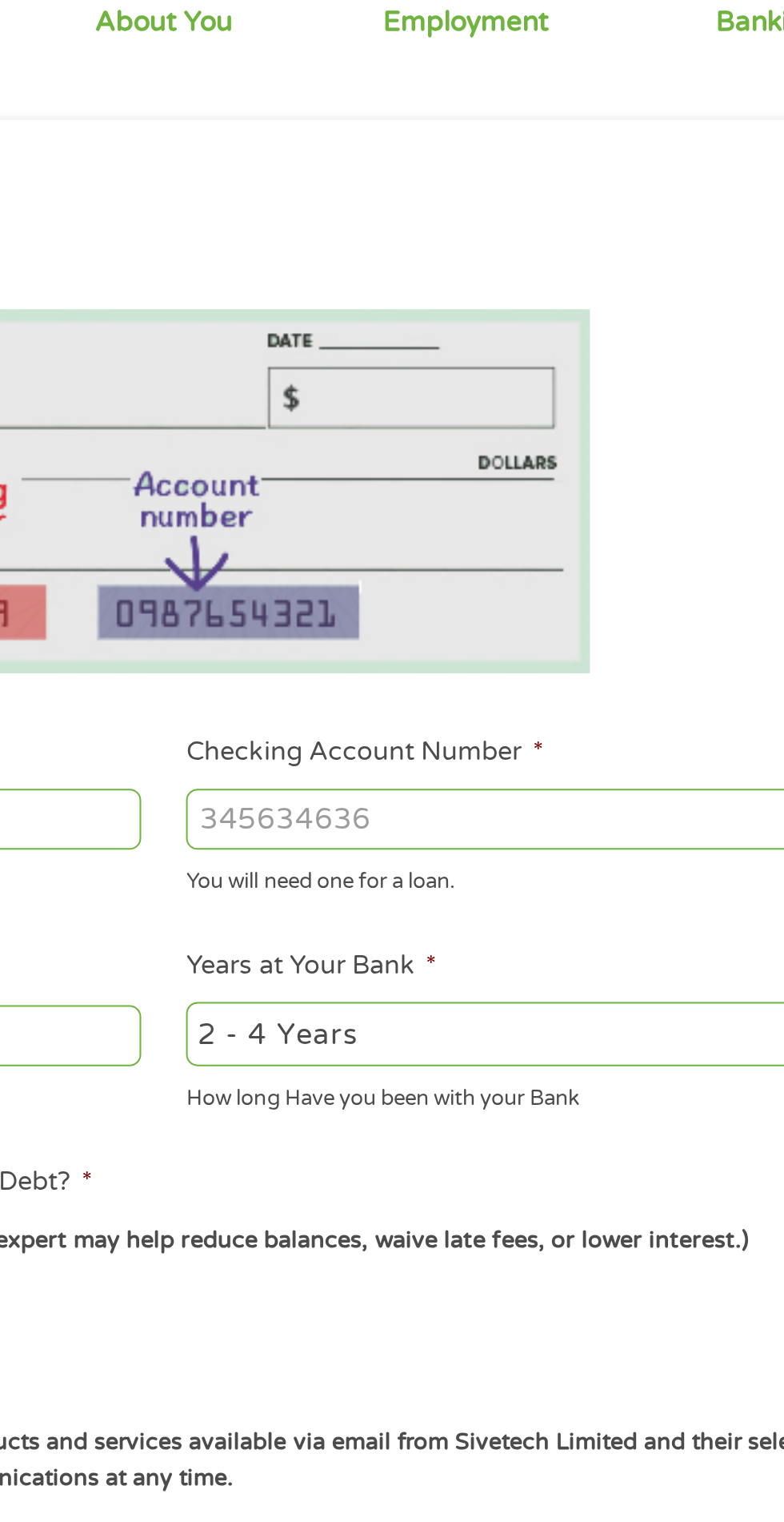
scroll to position [6, 6]
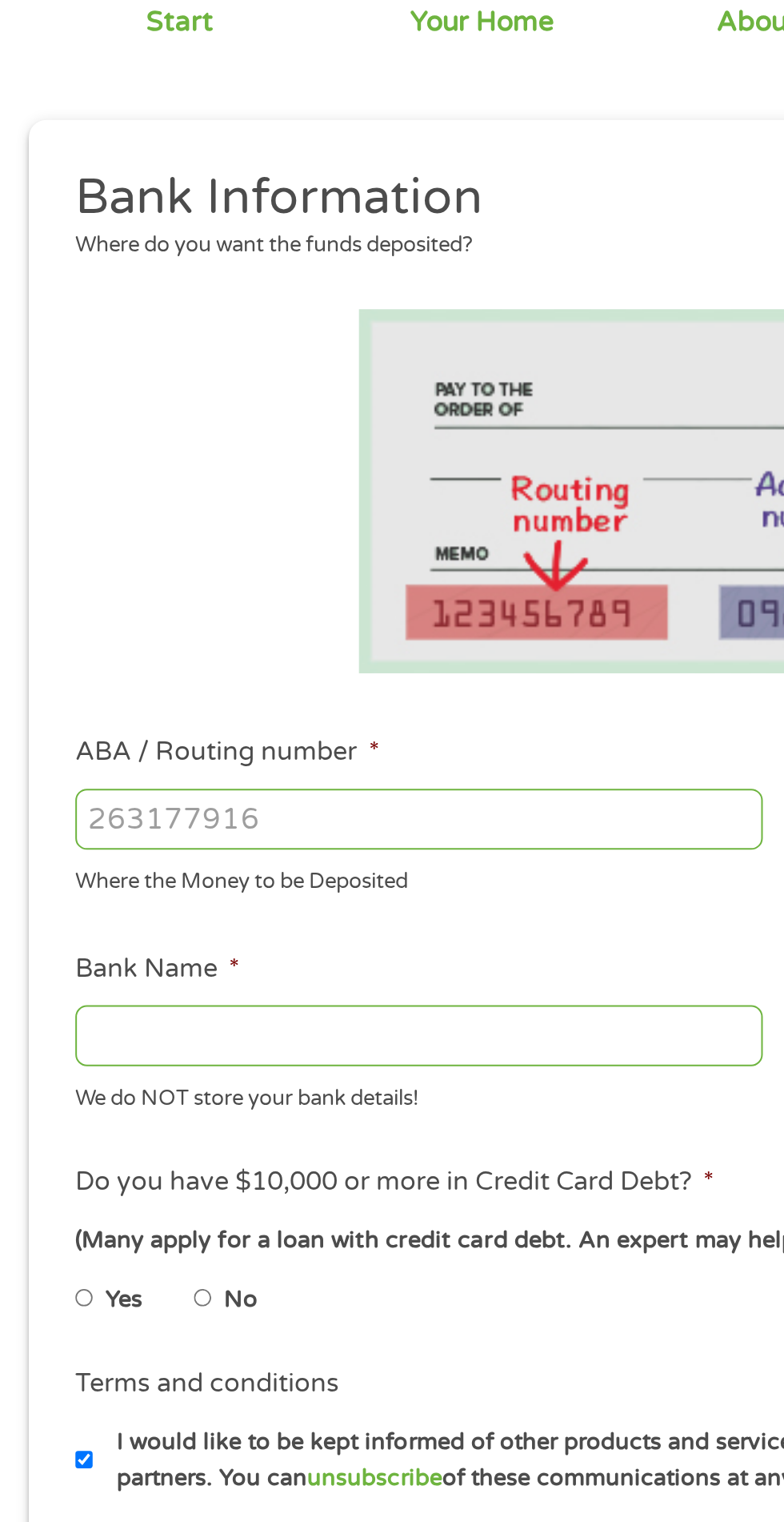
click at [252, 563] on input "ABA / Routing number *" at bounding box center [209, 564] width 343 height 30
type input "043000096"
type input "PNC BANK NATIONAL ASSOCIATION"
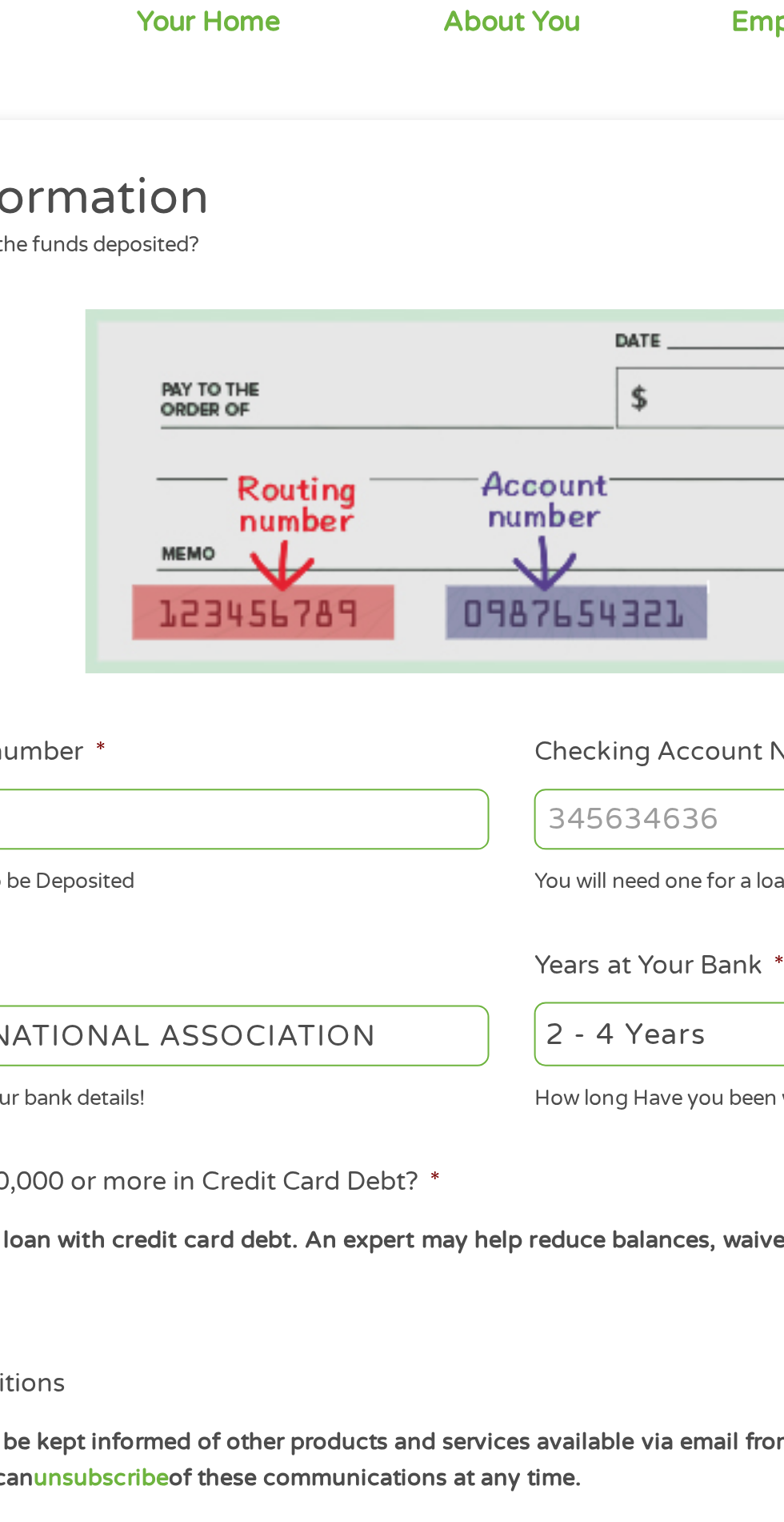
type input "043000096"
click at [470, 558] on input "Checking Account Number *" at bounding box center [574, 564] width 343 height 30
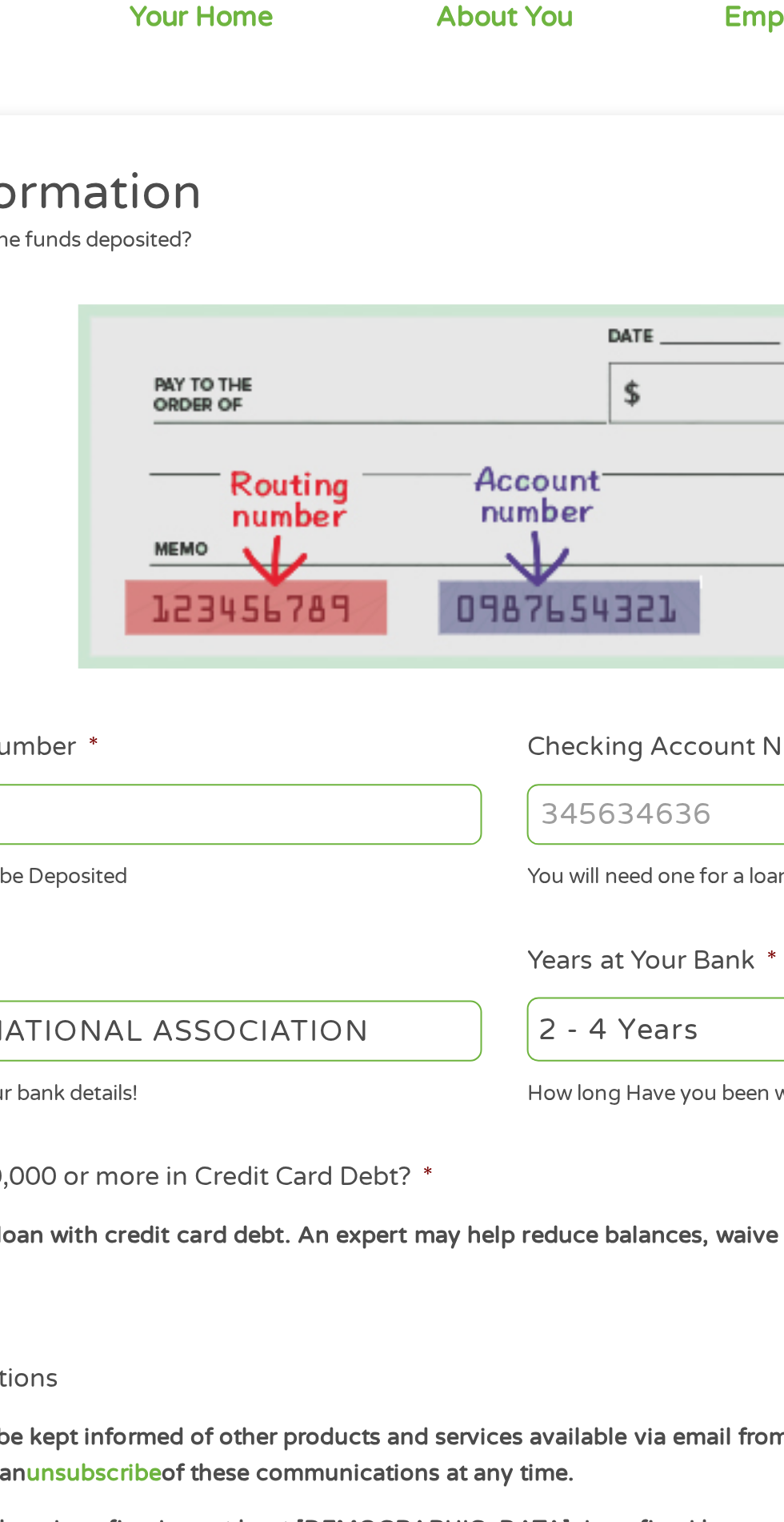
scroll to position [7, 0]
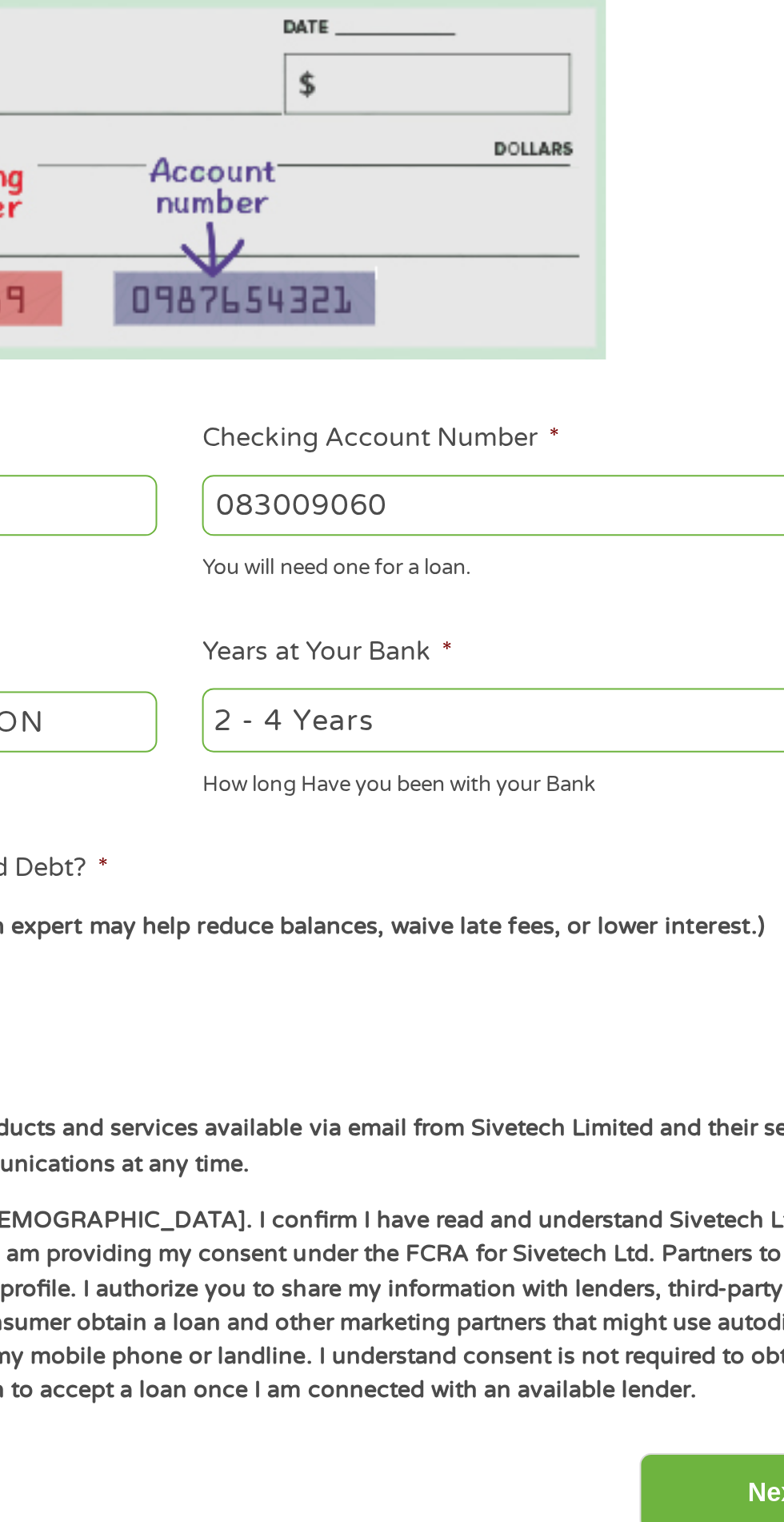
type input "083009060"
click at [582, 677] on select "2 - 4 Years 6 - 12 Months 1 - 2 Years Over 4 Years" at bounding box center [574, 672] width 343 height 33
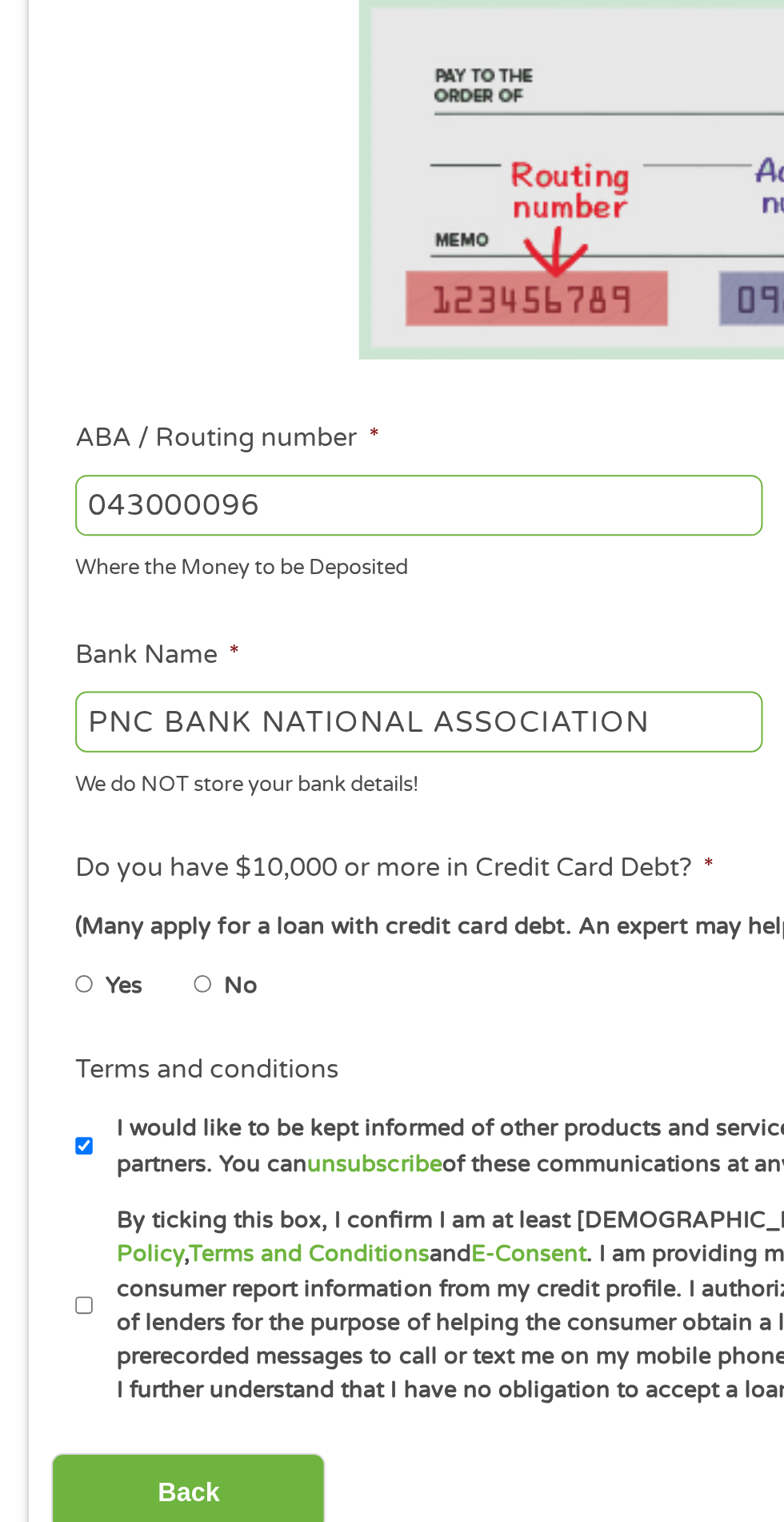
click at [105, 806] on input "No" at bounding box center [102, 803] width 10 height 26
radio input "true"
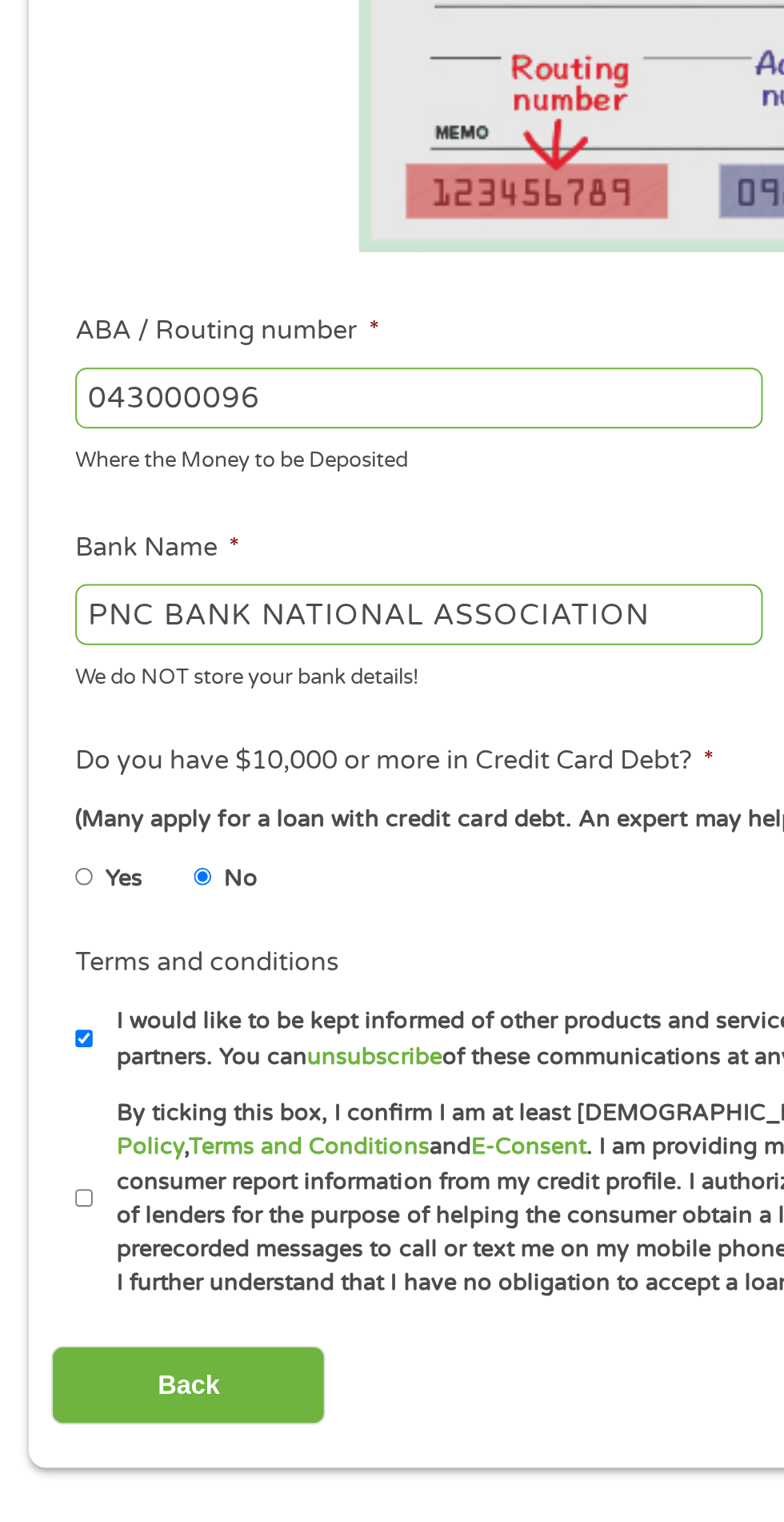
click at [53, 964] on label "By ticking this box, I confirm I am at least [DEMOGRAPHIC_DATA]. I confirm I ha…" at bounding box center [400, 964] width 706 height 103
click at [47, 964] on input "By ticking this box, I confirm I am at least [DEMOGRAPHIC_DATA]. I confirm I ha…" at bounding box center [42, 964] width 10 height 26
checkbox input "true"
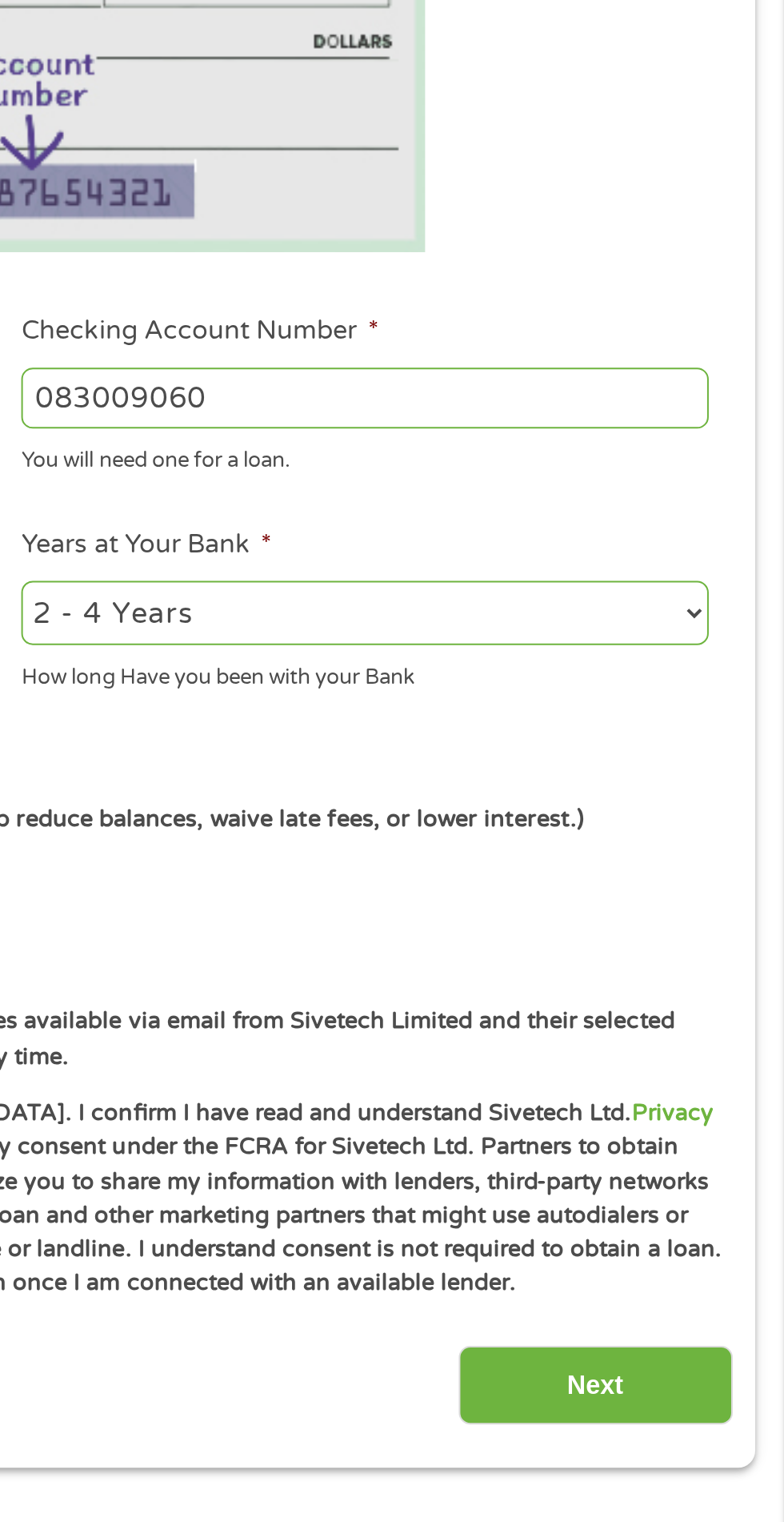
click at [739, 1061] on input "Next" at bounding box center [689, 1057] width 136 height 39
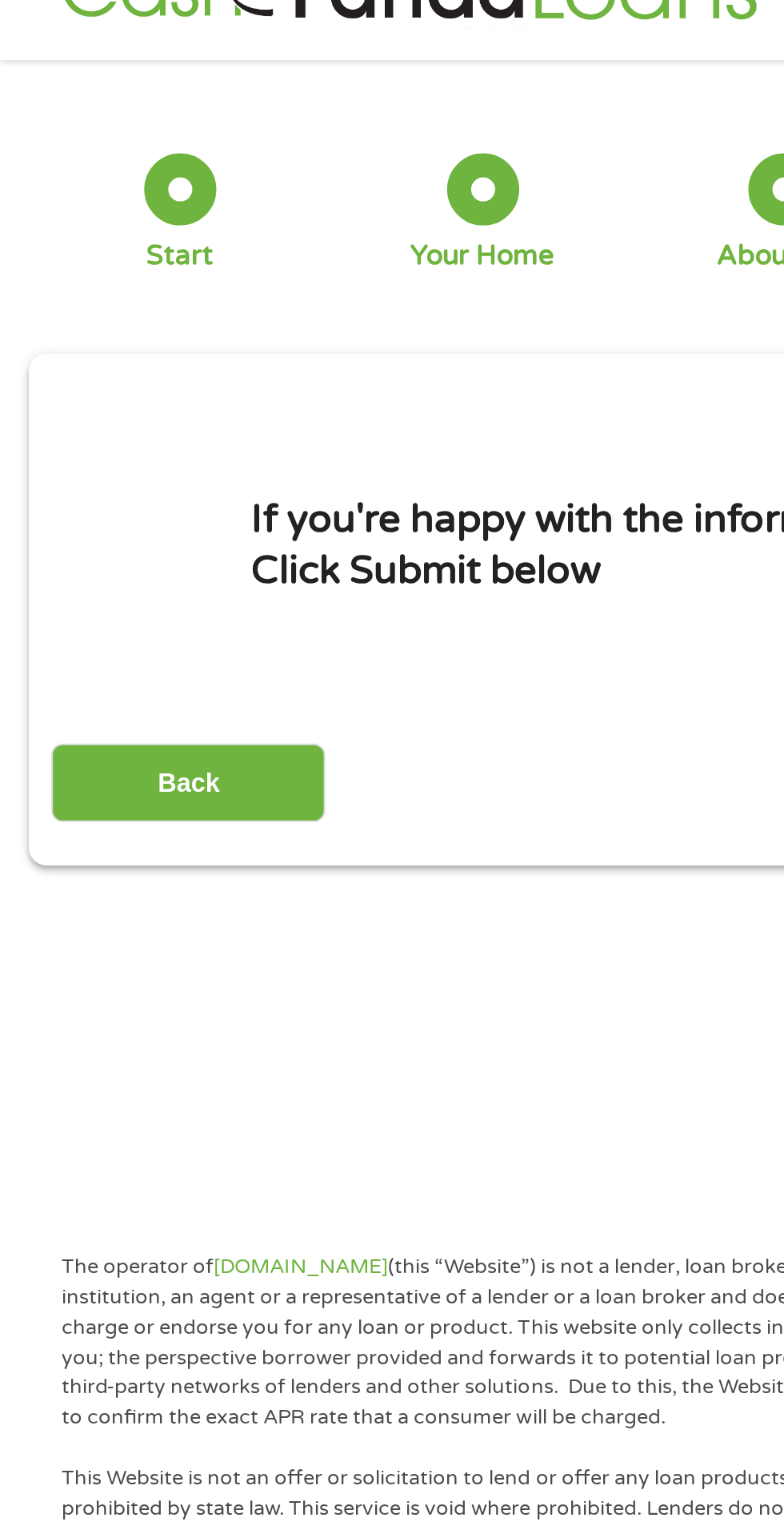
scroll to position [0, 0]
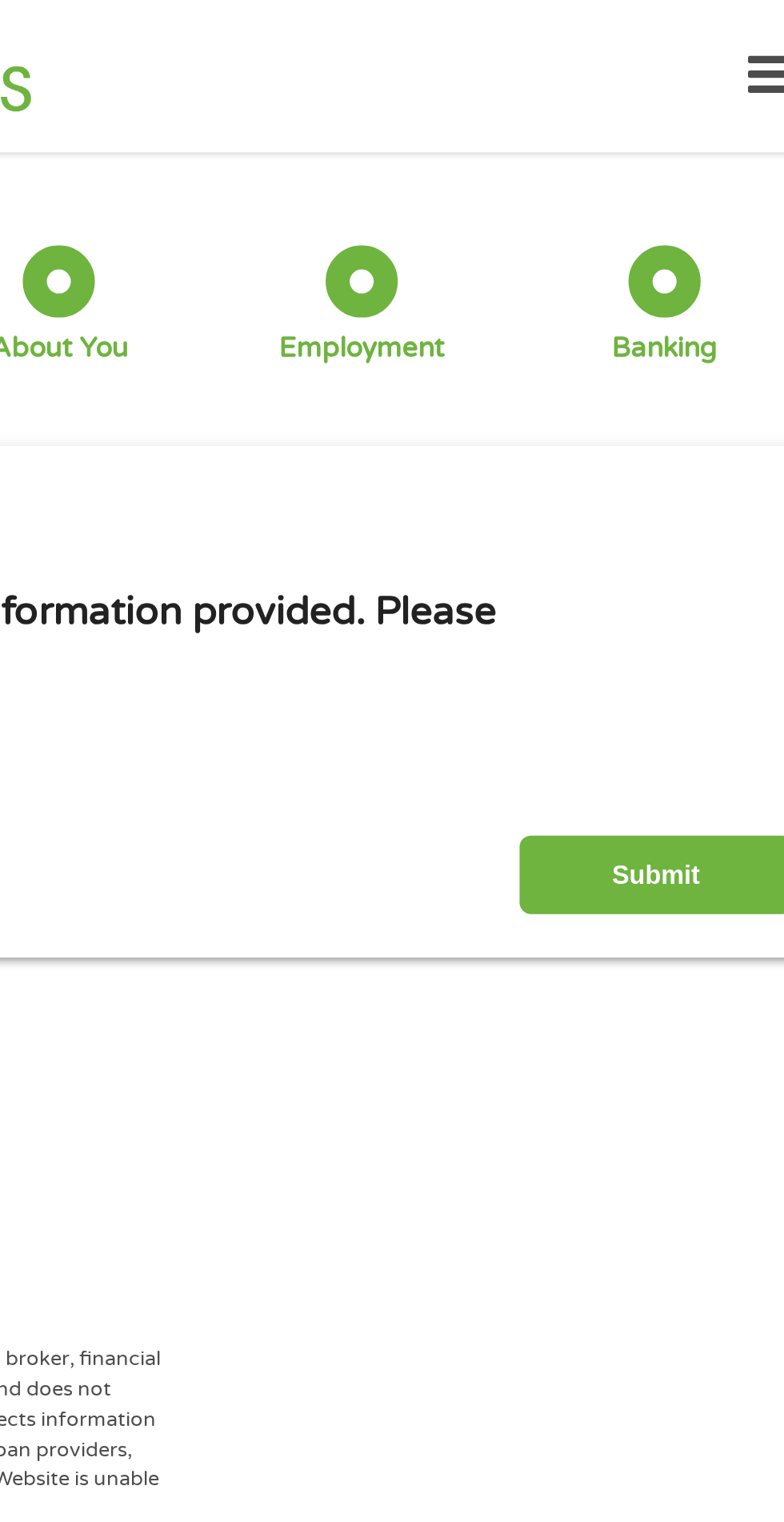
click at [713, 448] on input "Submit" at bounding box center [689, 436] width 136 height 39
